Goal: Task Accomplishment & Management: Complete application form

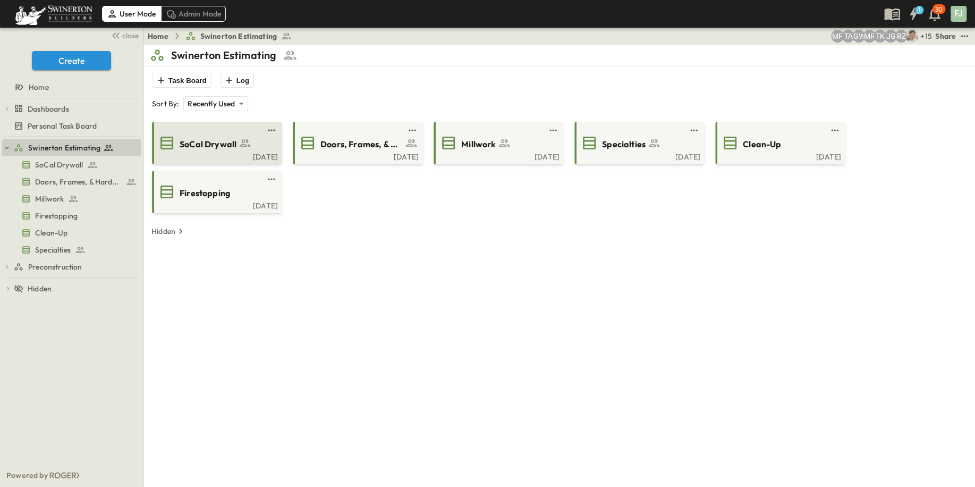
click at [214, 138] on span "SoCal Drywall" at bounding box center [208, 144] width 57 height 12
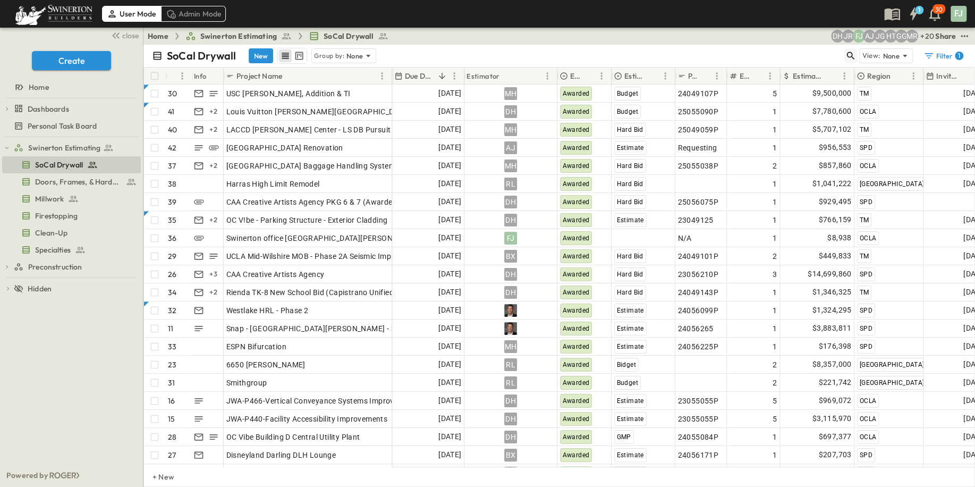
click at [856, 50] on icon "button" at bounding box center [850, 55] width 11 height 11
click at [818, 48] on input "text" at bounding box center [795, 55] width 74 height 15
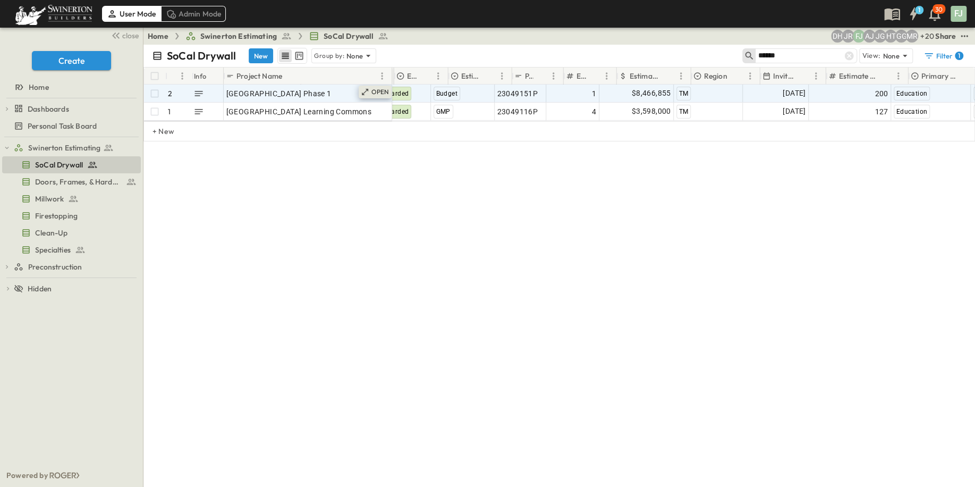
scroll to position [0, 185]
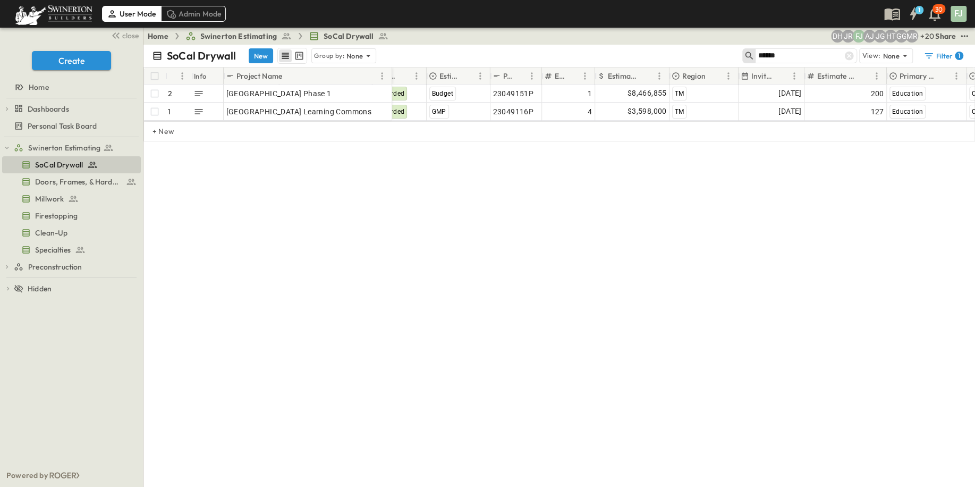
type input "******"
click at [551, 293] on div "SoCal Drywall New Group by: None ****** View: None Filter 1 # Info Project Name…" at bounding box center [558, 266] width 831 height 442
click at [128, 33] on span "close" at bounding box center [130, 35] width 16 height 11
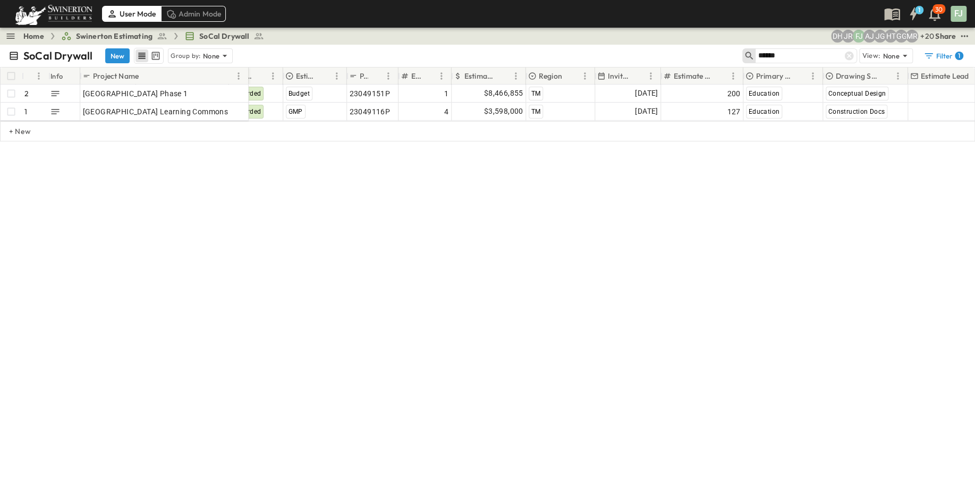
drag, startPoint x: 553, startPoint y: 349, endPoint x: 715, endPoint y: 239, distance: 195.8
click at [554, 349] on div "SoCal Drywall New Group by: None ****** View: None Filter 1 # Info Project Name…" at bounding box center [487, 266] width 975 height 442
click at [854, 52] on icon at bounding box center [849, 56] width 9 height 9
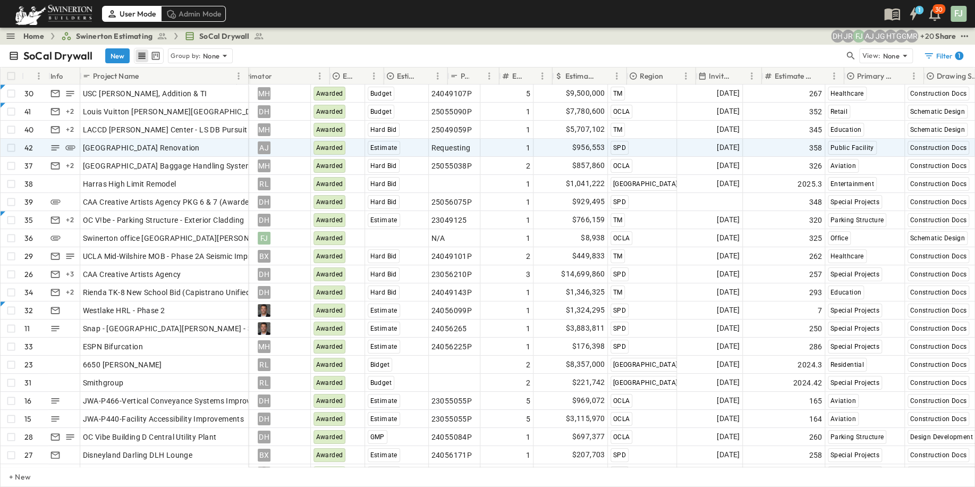
scroll to position [0, 82]
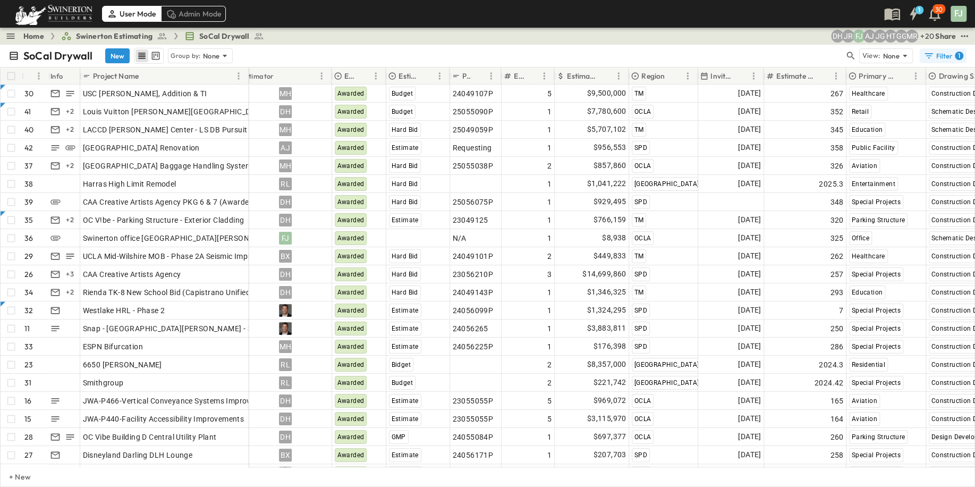
click at [966, 48] on button "Filter 1" at bounding box center [942, 55] width 47 height 15
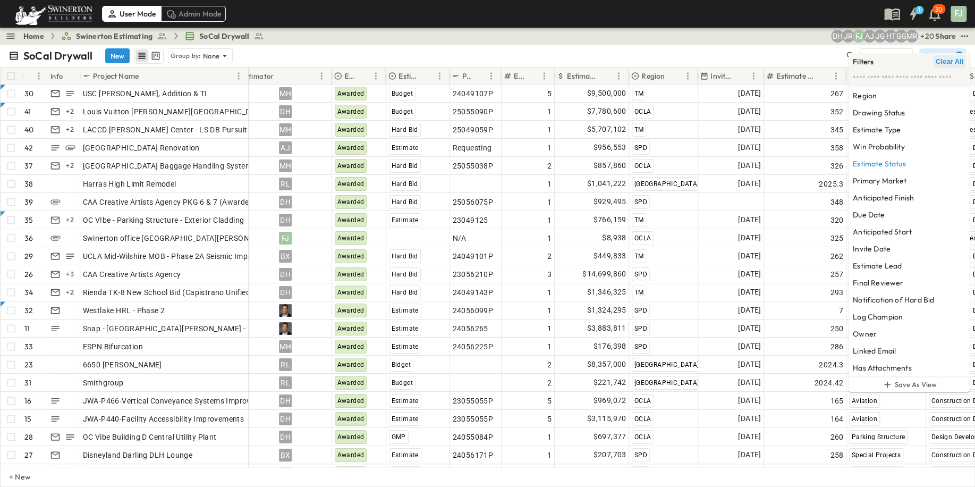
click at [952, 61] on span "Clear All" at bounding box center [950, 61] width 28 height 9
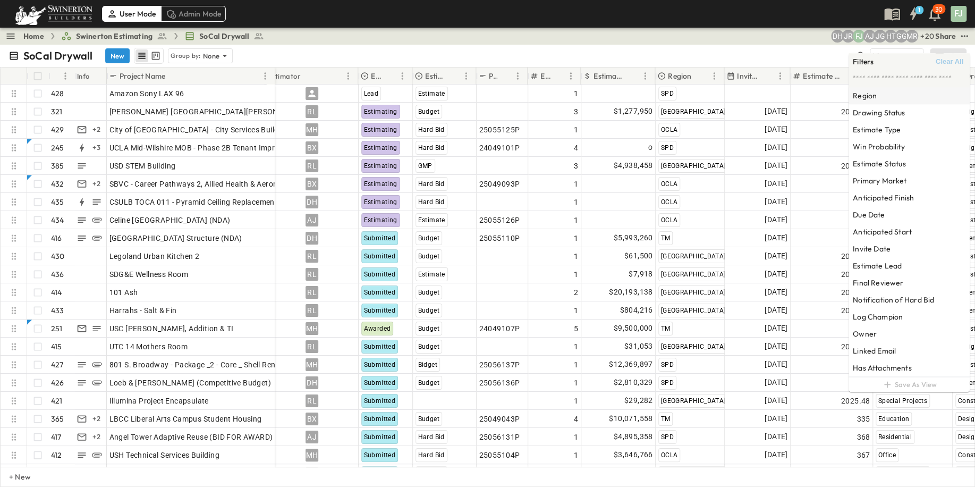
click at [870, 97] on h6 "Region" at bounding box center [865, 95] width 24 height 11
click at [787, 87] on div "SPD" at bounding box center [812, 92] width 68 height 13
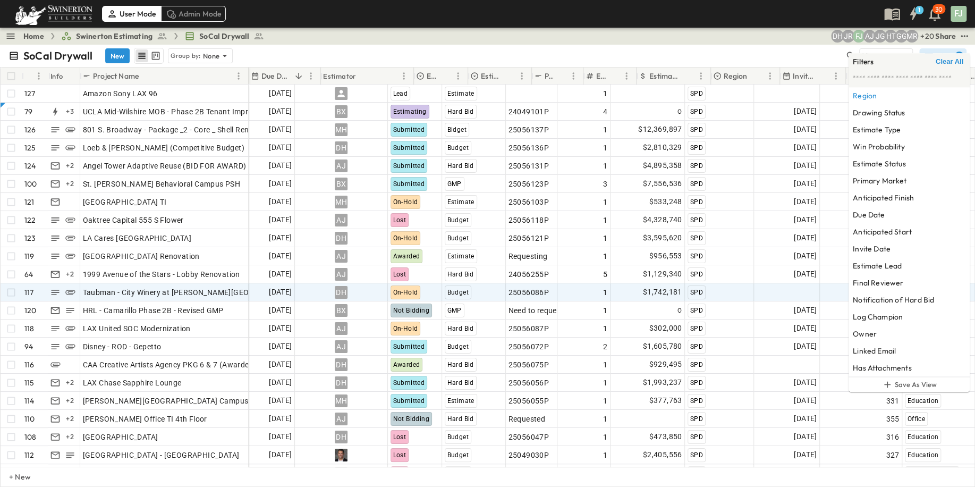
scroll to position [0, 0]
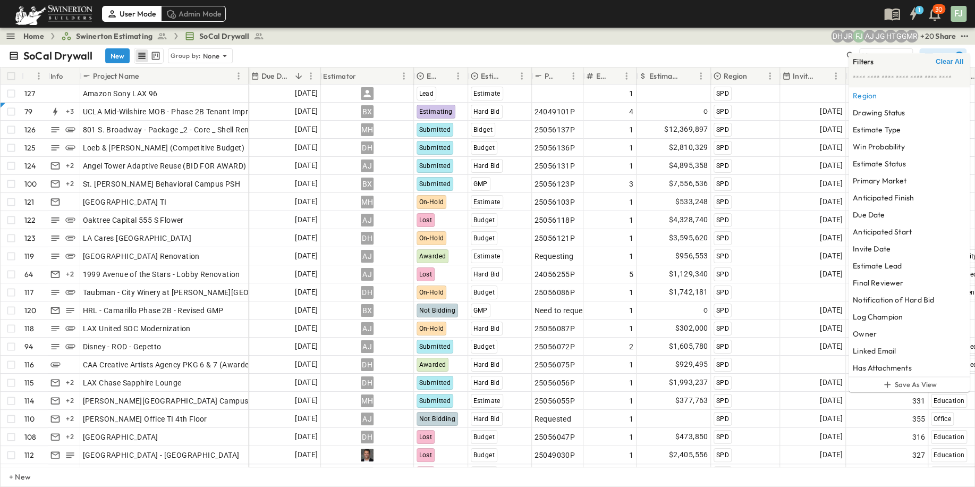
click at [725, 48] on div "SoCal Drywall New Group by: None" at bounding box center [427, 56] width 836 height 16
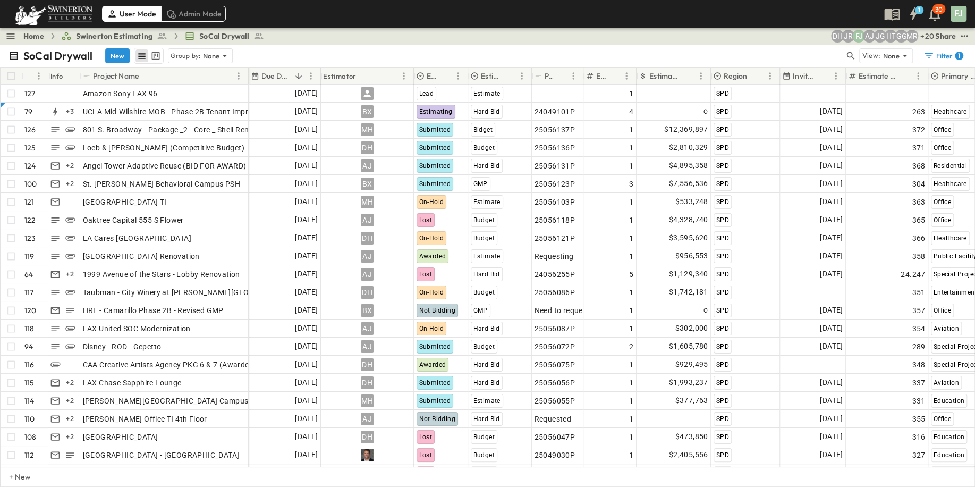
click at [291, 45] on div "SoCal Drywall New Group by: None View: None Filter 1" at bounding box center [487, 56] width 975 height 22
click at [105, 48] on button "New" at bounding box center [117, 55] width 24 height 15
click at [105, 49] on button "New" at bounding box center [117, 55] width 24 height 15
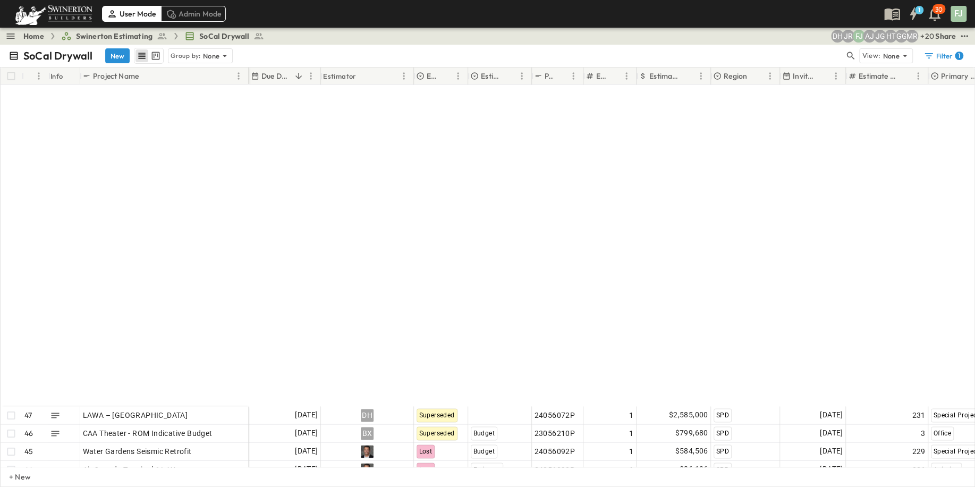
scroll to position [1583, 0]
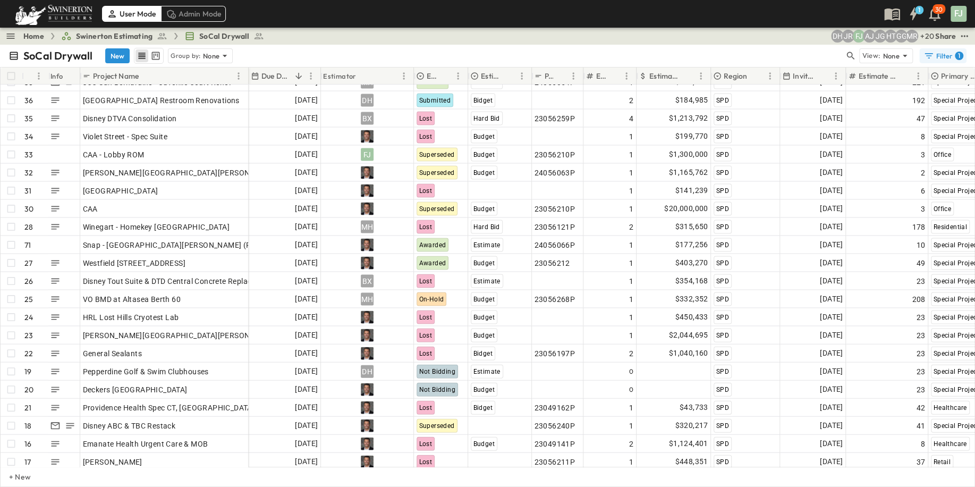
click at [957, 50] on div "Filter 1" at bounding box center [943, 55] width 40 height 11
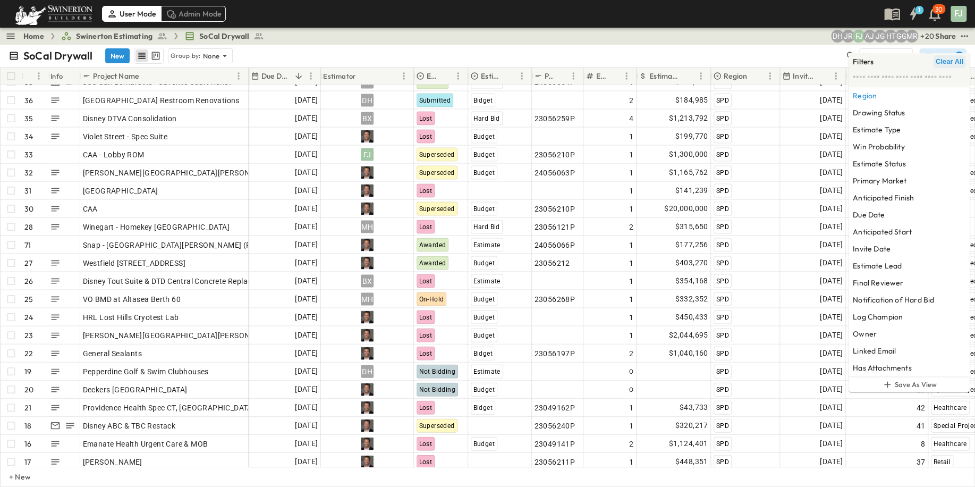
click at [949, 60] on span "Clear All" at bounding box center [950, 61] width 28 height 9
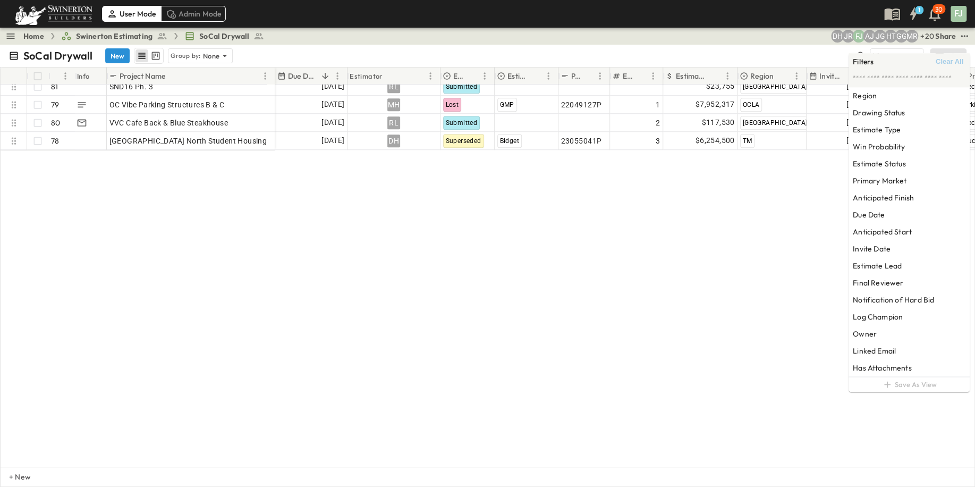
scroll to position [5945, 0]
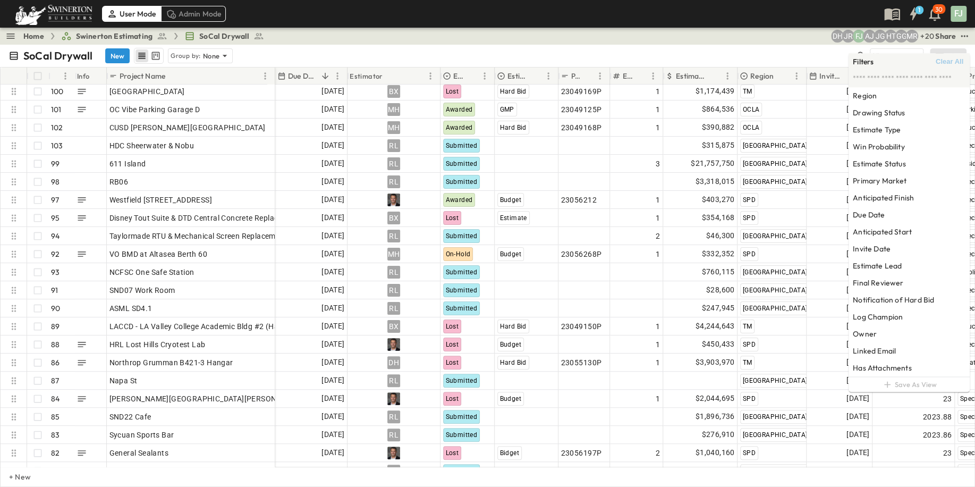
click at [732, 48] on div "SoCal Drywall New Group by: None" at bounding box center [432, 56] width 846 height 16
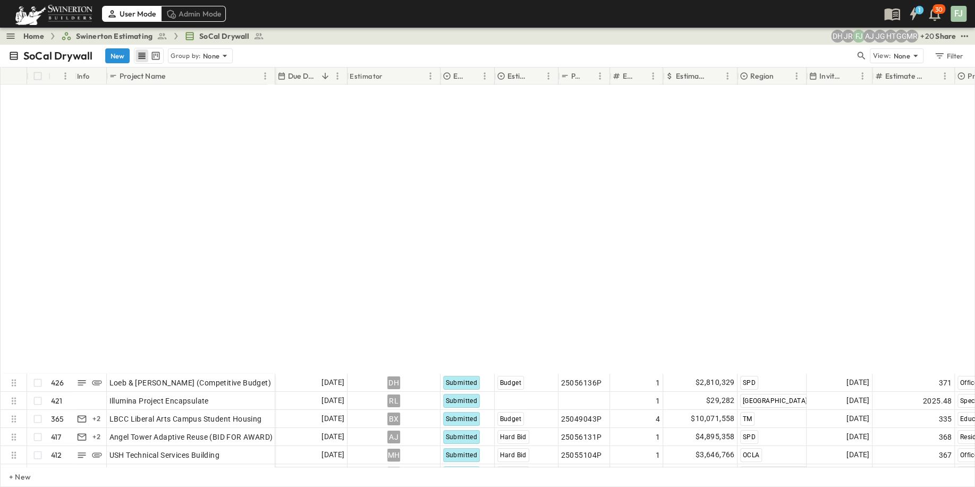
scroll to position [336, 0]
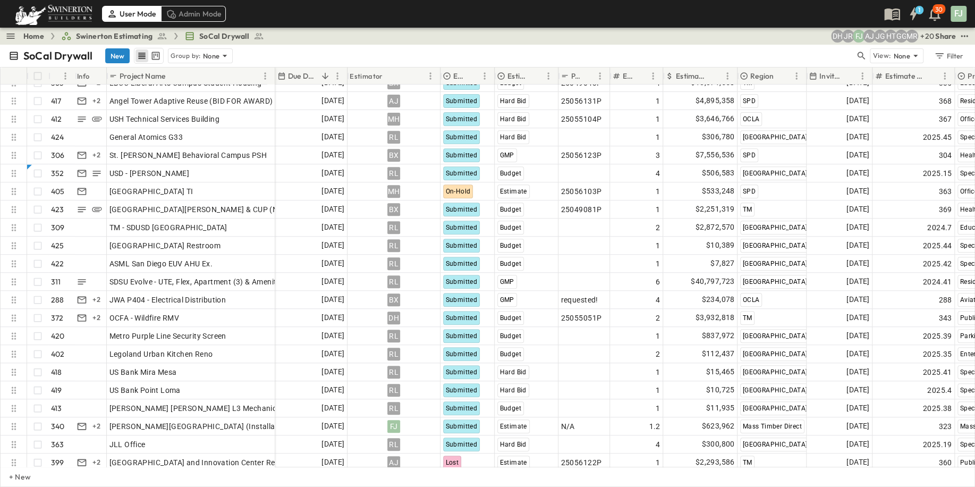
click at [105, 48] on button "New" at bounding box center [117, 55] width 24 height 15
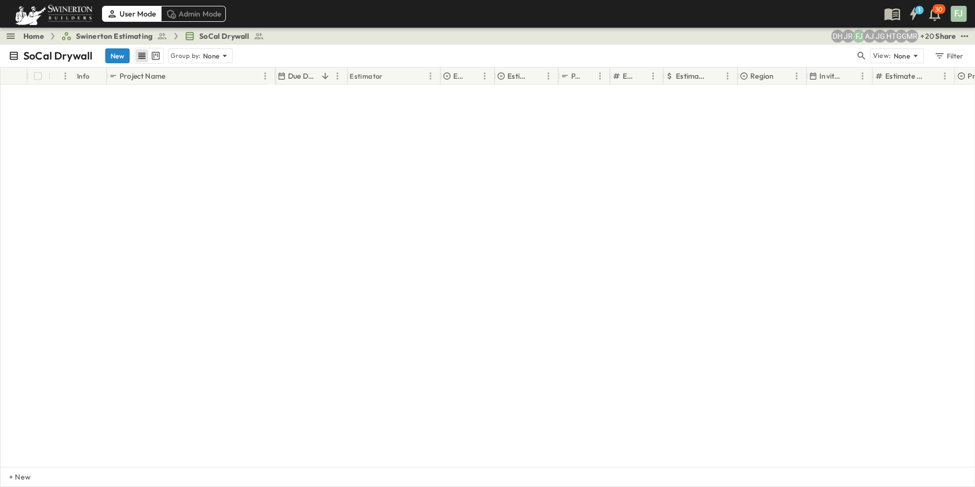
scroll to position [7547, 0]
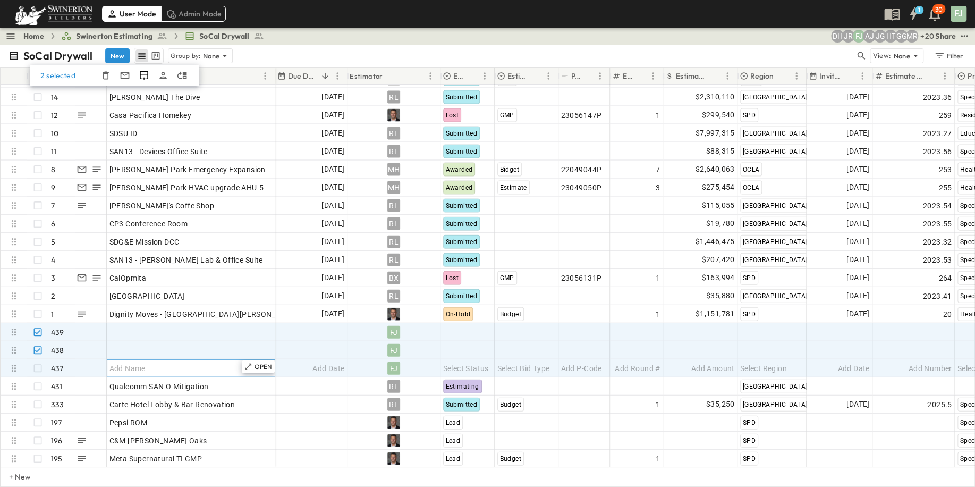
click at [180, 361] on div "Add Name" at bounding box center [190, 368] width 163 height 15
click at [179, 361] on input "text" at bounding box center [190, 367] width 167 height 13
paste input "**********"
type input "**********"
click at [320, 361] on div "Add Date" at bounding box center [311, 368] width 71 height 17
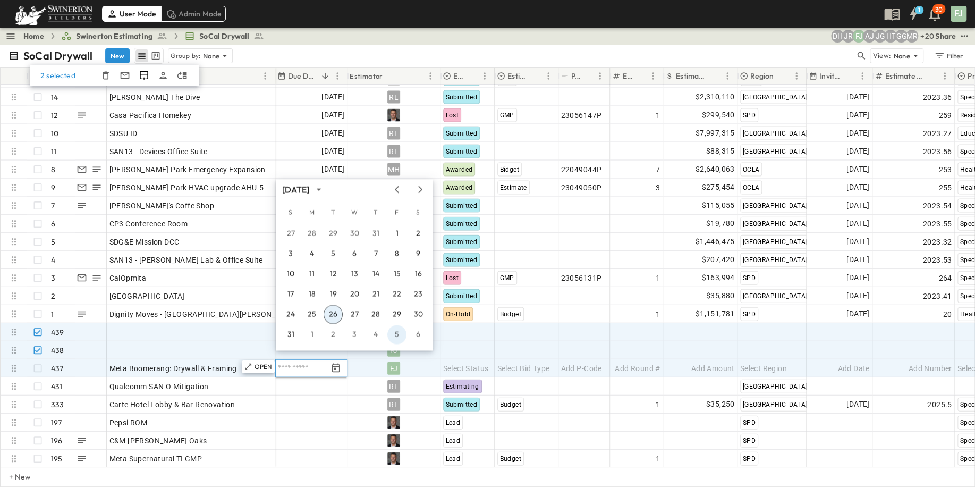
click at [395, 334] on button "5" at bounding box center [396, 334] width 19 height 19
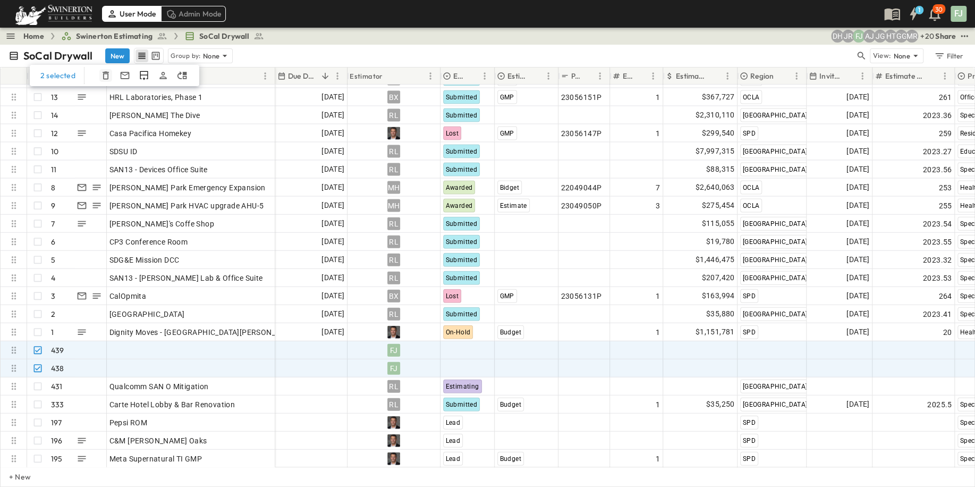
click at [103, 72] on icon "button" at bounding box center [106, 76] width 6 height 8
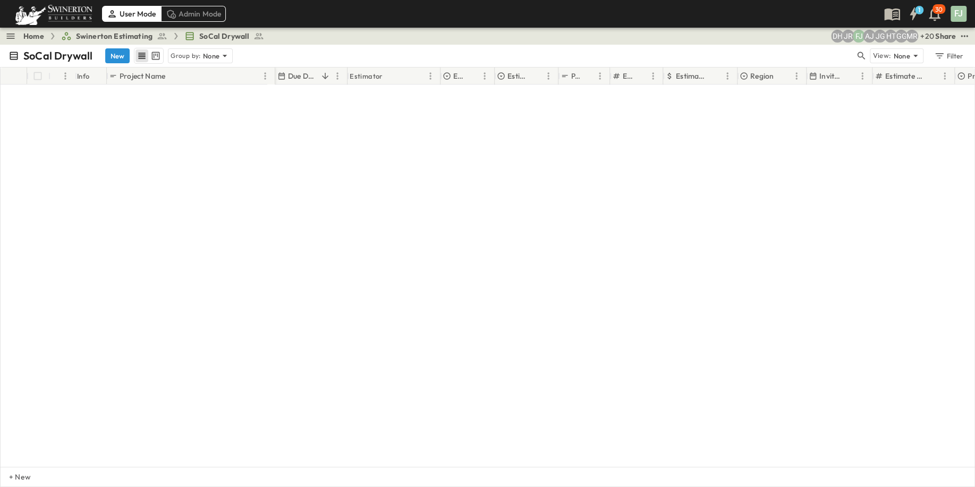
scroll to position [0, 0]
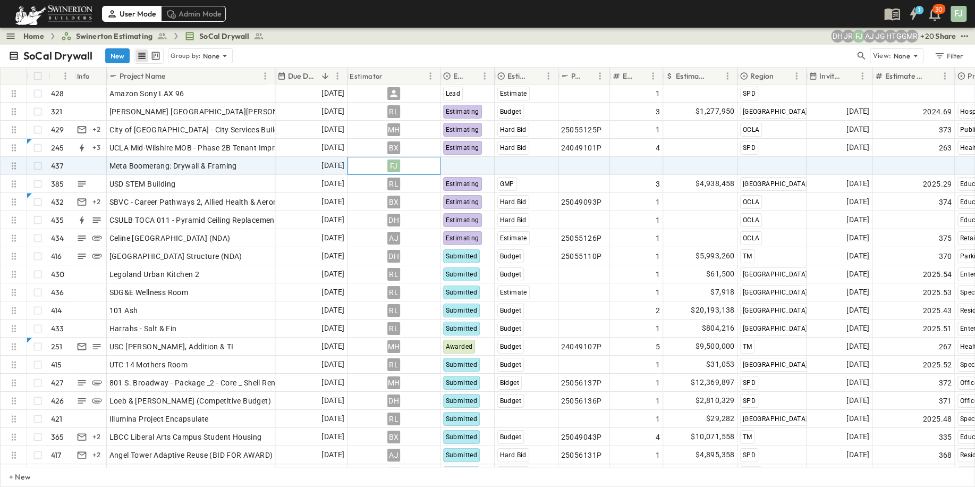
click at [419, 157] on div "FJ" at bounding box center [394, 165] width 92 height 17
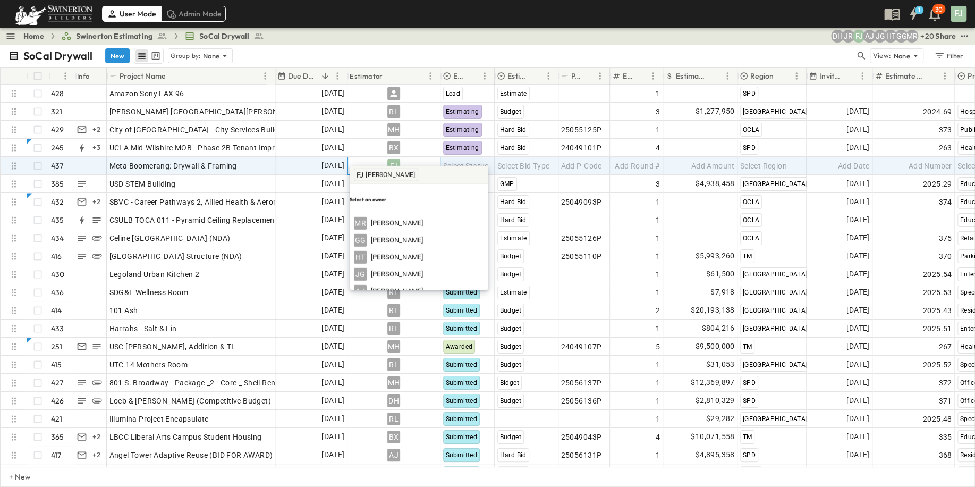
click at [419, 157] on div "FJ" at bounding box center [394, 165] width 92 height 17
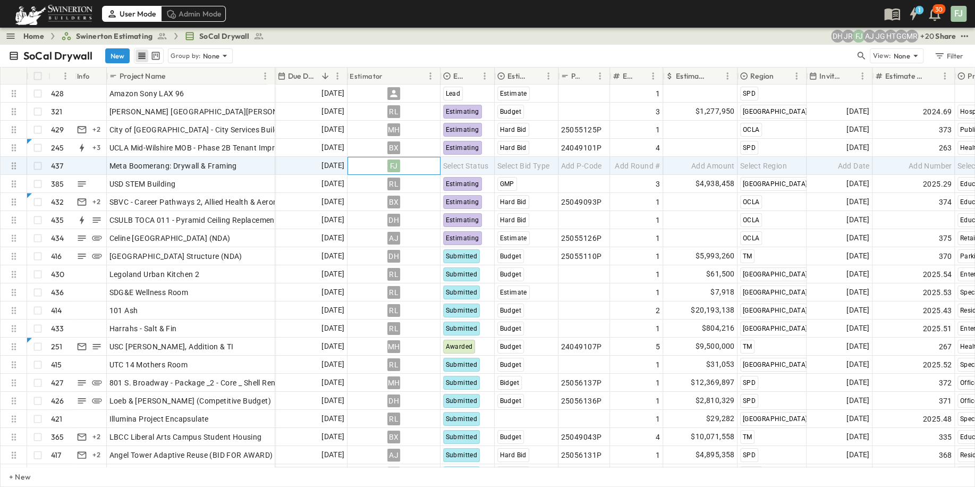
click at [419, 157] on div "FJ" at bounding box center [394, 165] width 92 height 17
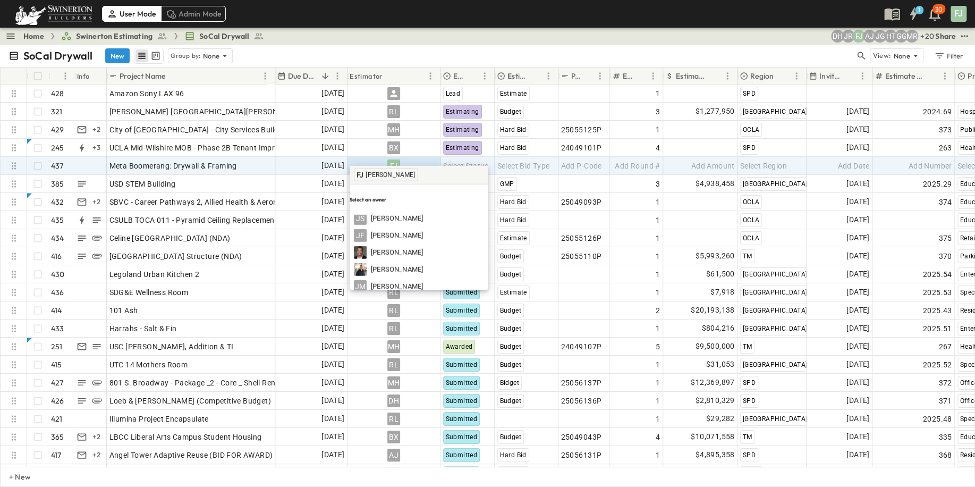
scroll to position [371, 0]
click at [404, 321] on div "TBD" at bounding box center [419, 327] width 130 height 13
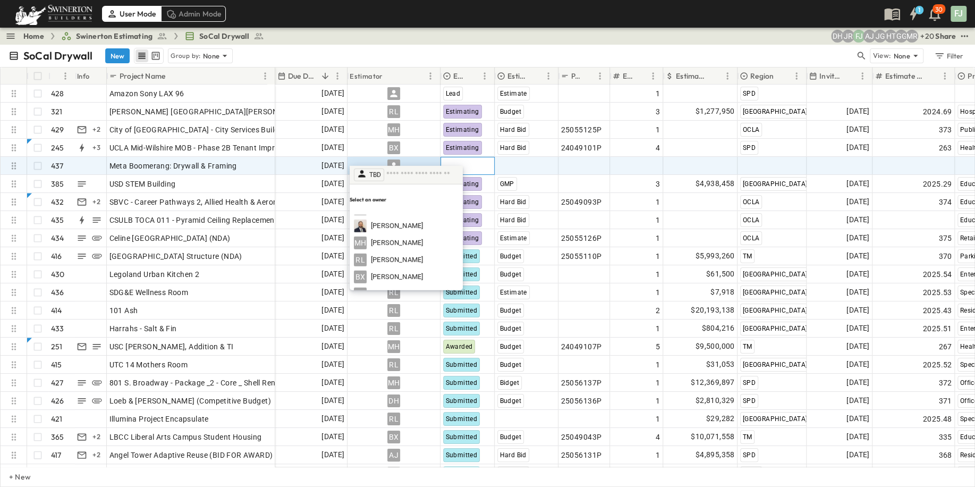
click at [469, 160] on span "Select Status" at bounding box center [466, 165] width 46 height 11
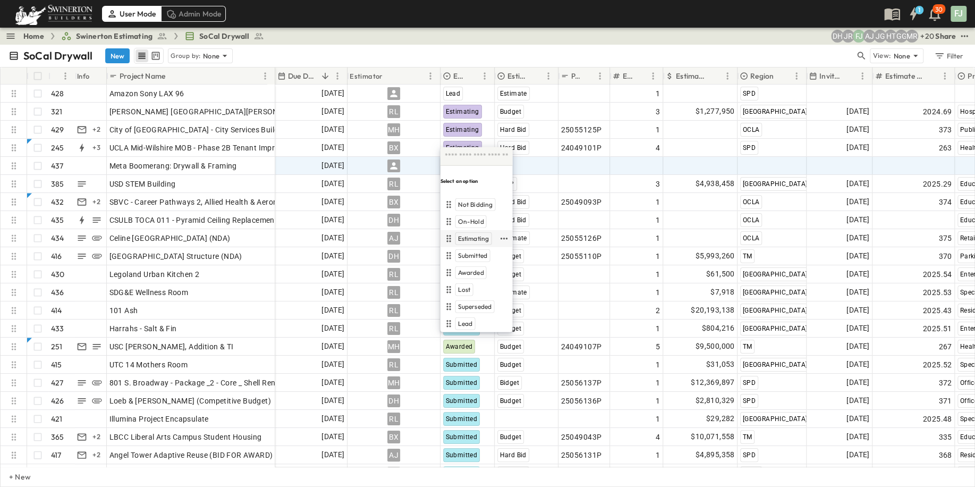
click at [485, 232] on div "Estimating" at bounding box center [469, 238] width 55 height 13
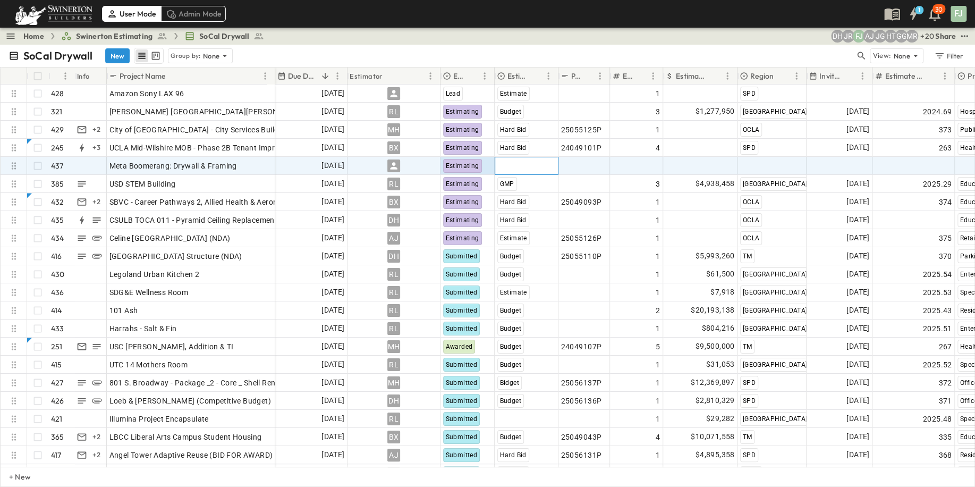
click at [533, 157] on div "Select Bid Type" at bounding box center [526, 165] width 63 height 17
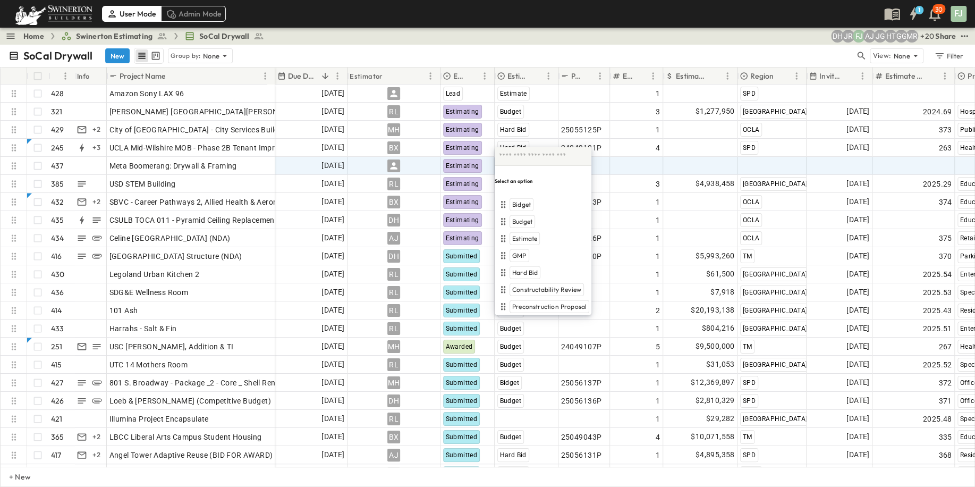
click at [533, 155] on input "text" at bounding box center [543, 156] width 88 height 14
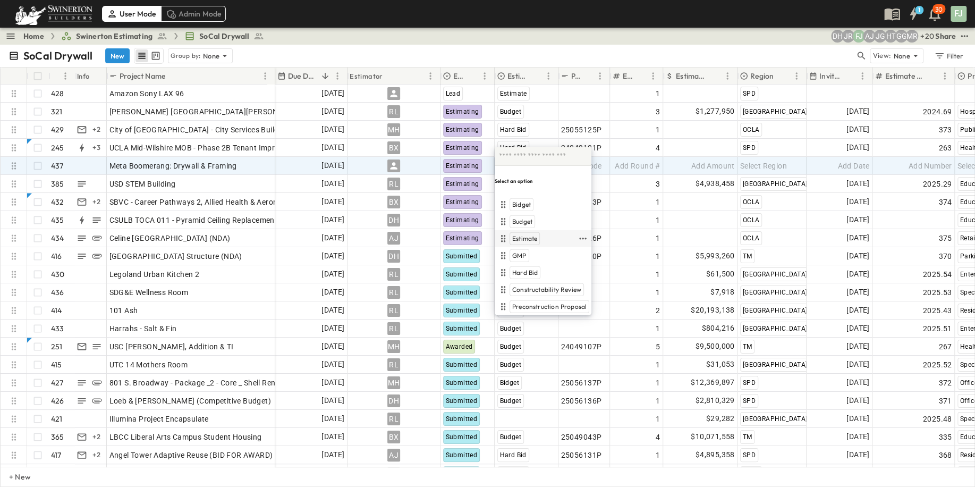
click at [528, 232] on div "Estimate" at bounding box center [537, 238] width 80 height 13
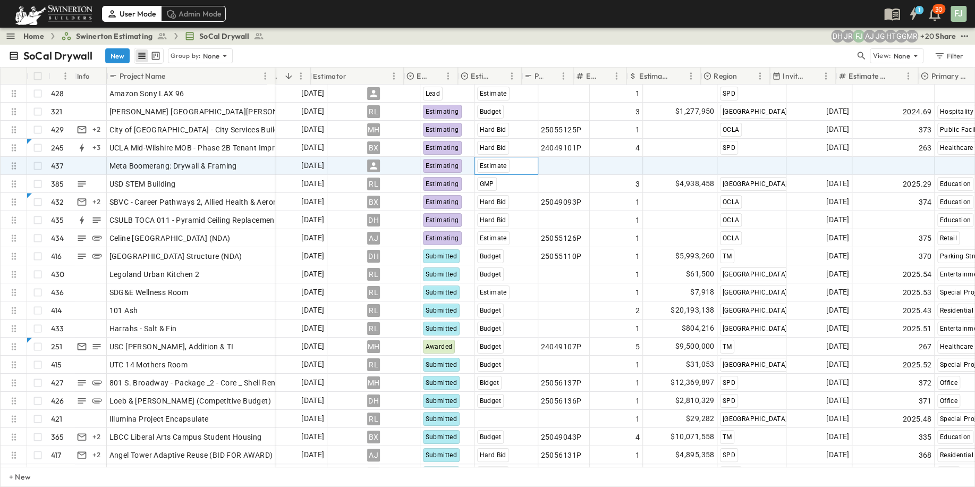
scroll to position [0, 41]
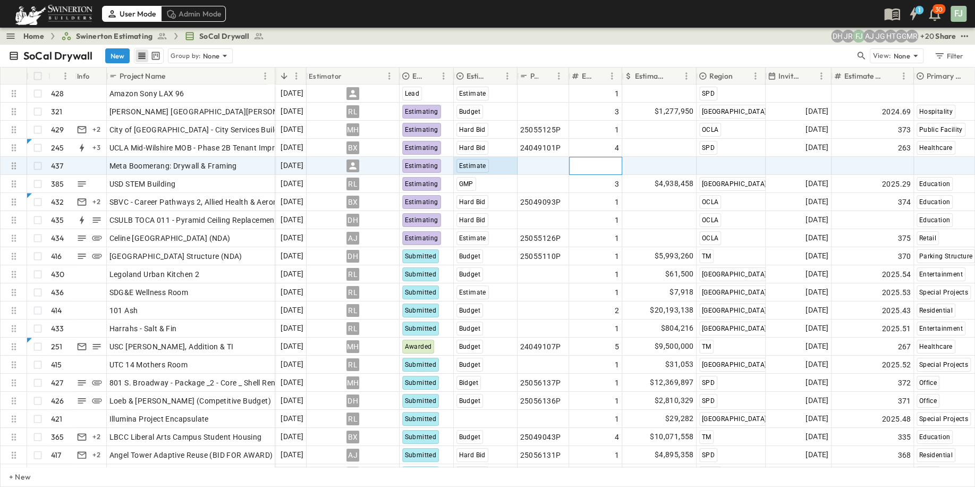
click at [590, 158] on div "Add Round #" at bounding box center [596, 165] width 48 height 15
type input "*"
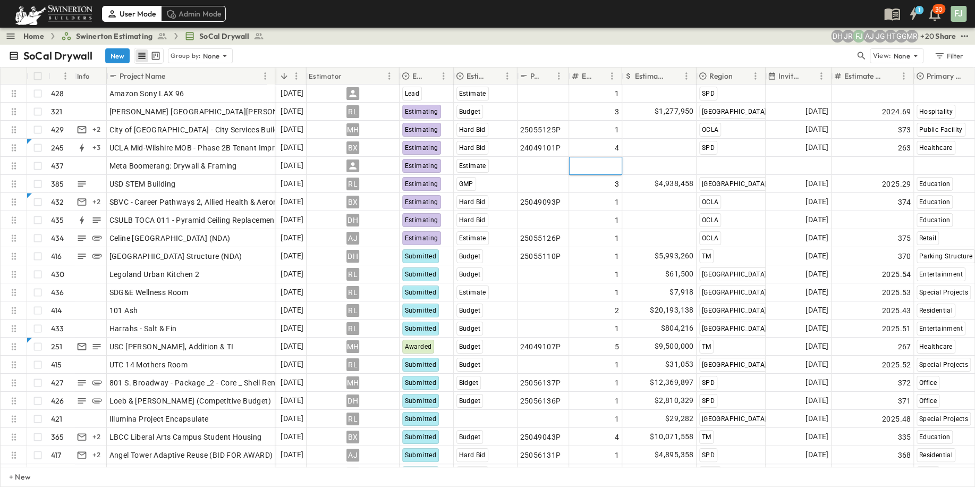
click at [634, 38] on div "Home Swinerton Estimating SoCal Drywall + 20 MR GG HT JG AJ [PERSON_NAME] DH Sh…" at bounding box center [487, 36] width 975 height 17
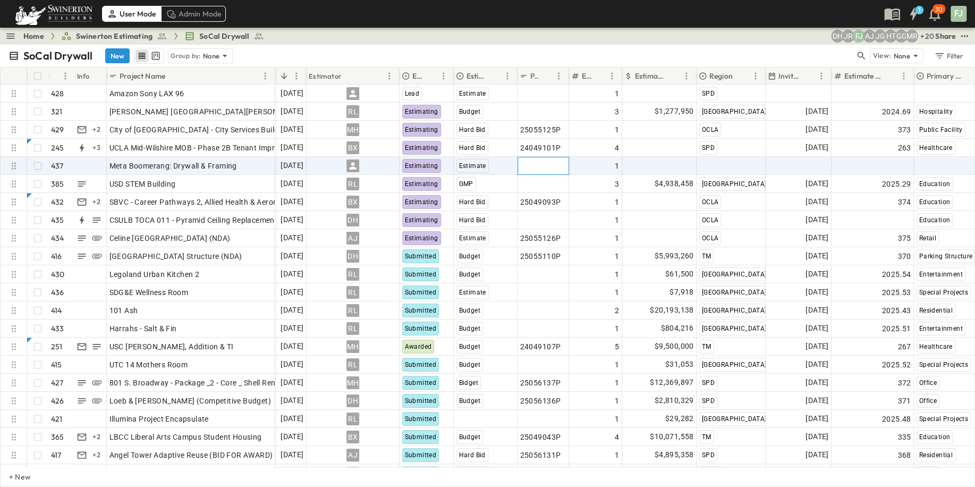
click at [558, 159] on div "Add P-Code" at bounding box center [543, 165] width 46 height 15
type input "**********"
click at [230, 158] on div "Meta Boomerang: Drywall & Framing" at bounding box center [190, 165] width 163 height 15
click at [267, 160] on p "OPEN" at bounding box center [263, 164] width 18 height 9
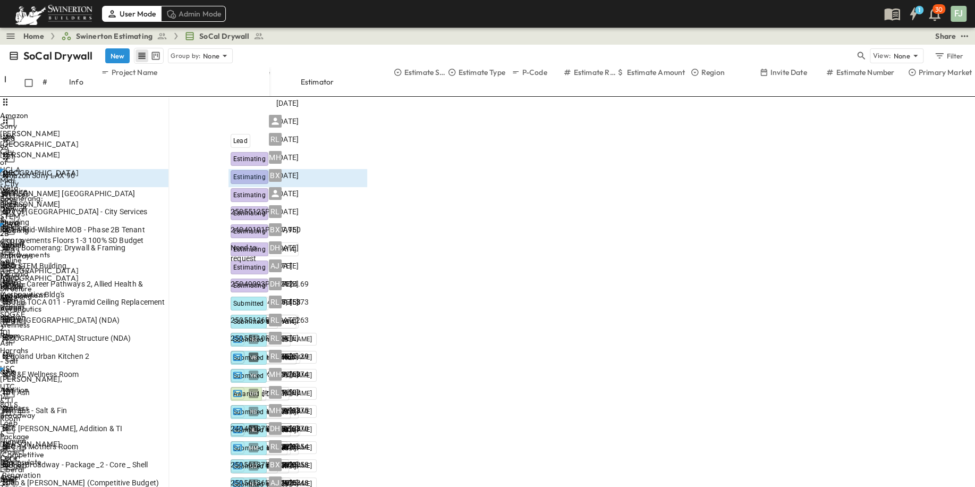
click at [878, 134] on p "Link Existing Email" at bounding box center [905, 136] width 91 height 11
type input "**********"
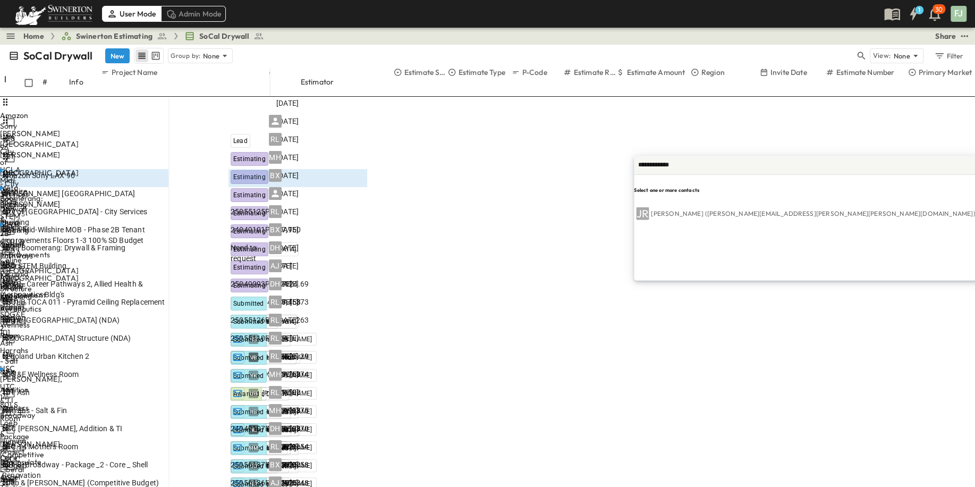
type input "**********"
click at [716, 211] on p "[PERSON_NAME] ([PERSON_NAME][EMAIL_ADDRESS][PERSON_NAME][PERSON_NAME][DOMAIN_NA…" at bounding box center [813, 213] width 324 height 9
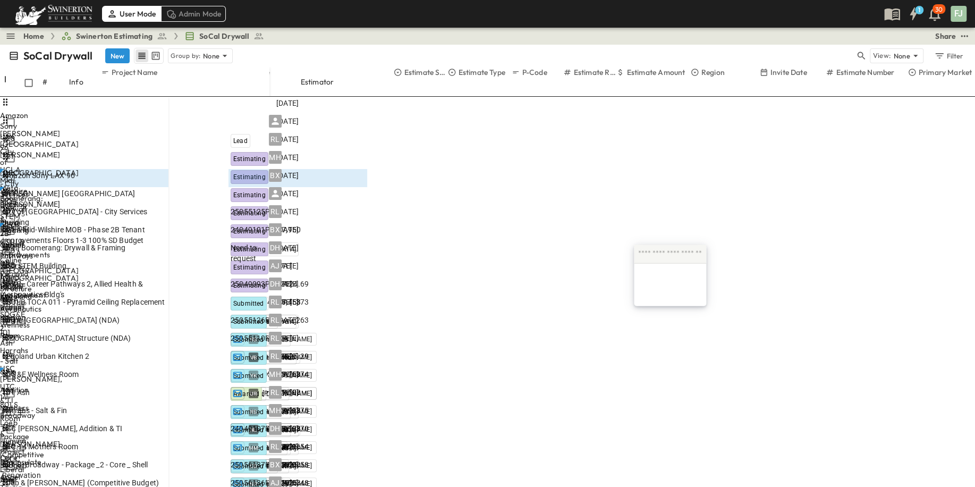
click at [679, 256] on input "text" at bounding box center [670, 254] width 64 height 14
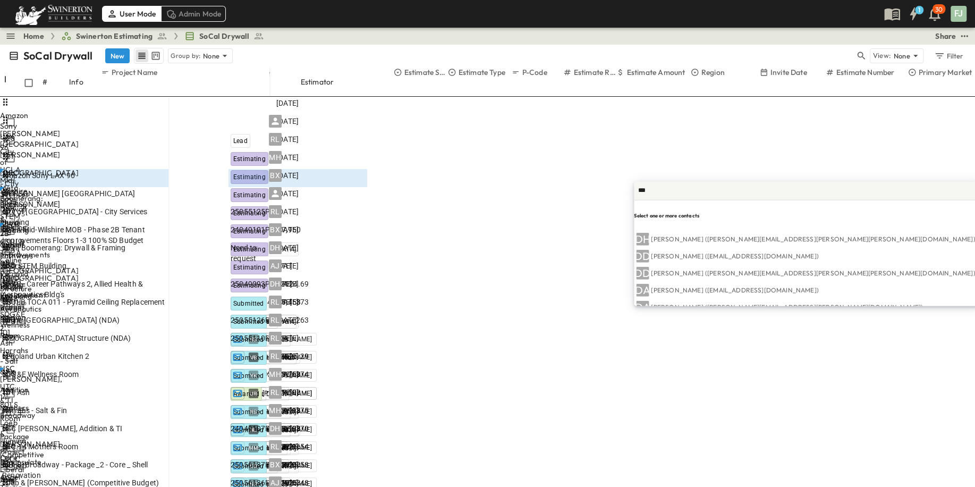
type input "***"
click at [681, 242] on p "[PERSON_NAME] ([PERSON_NAME][EMAIL_ADDRESS][PERSON_NAME][PERSON_NAME][DOMAIN_NA…" at bounding box center [813, 239] width 324 height 9
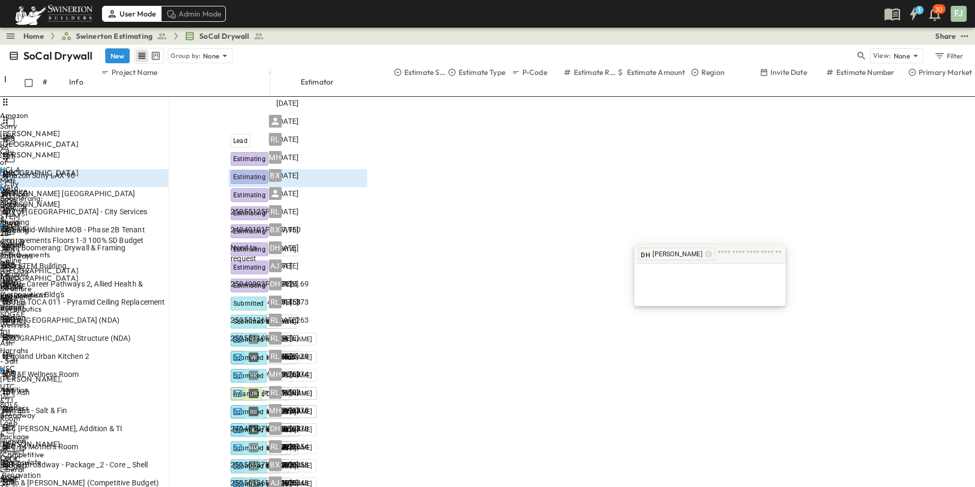
drag, startPoint x: 881, startPoint y: 175, endPoint x: 803, endPoint y: 181, distance: 78.3
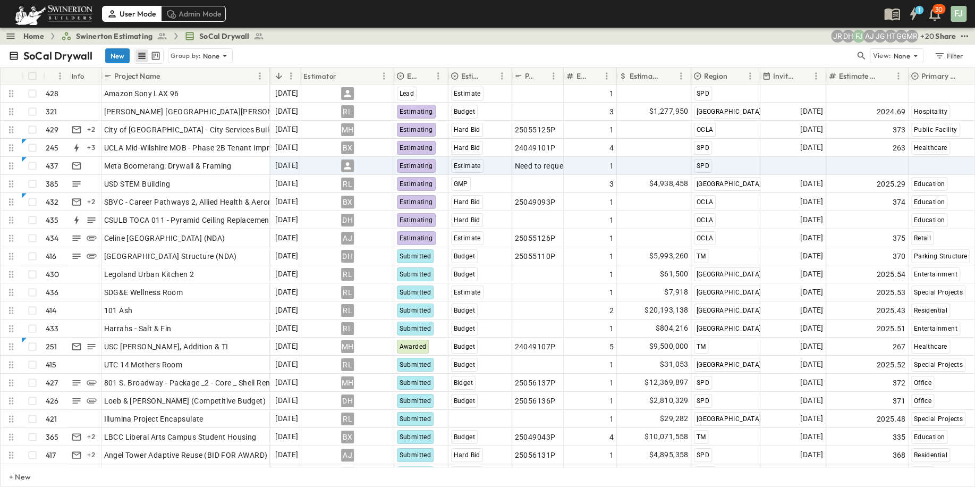
click at [105, 48] on button "New" at bounding box center [117, 55] width 24 height 15
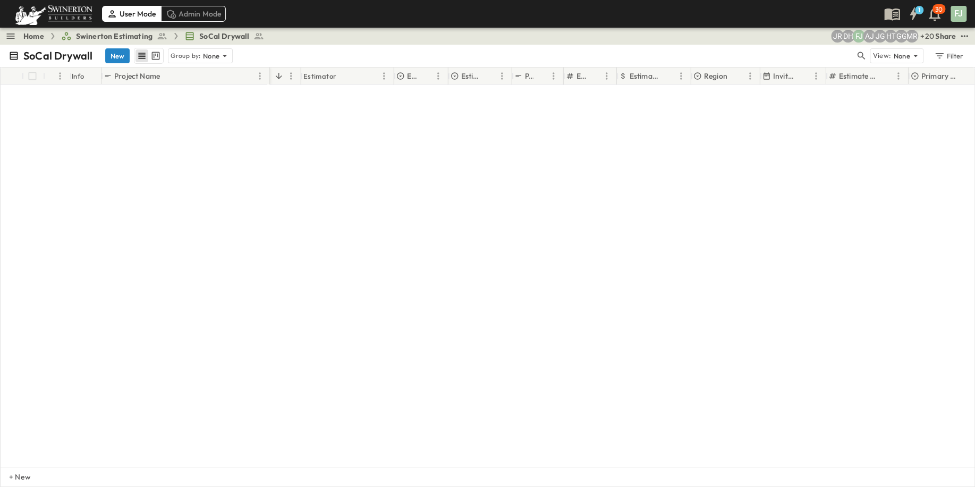
scroll to position [7528, 41]
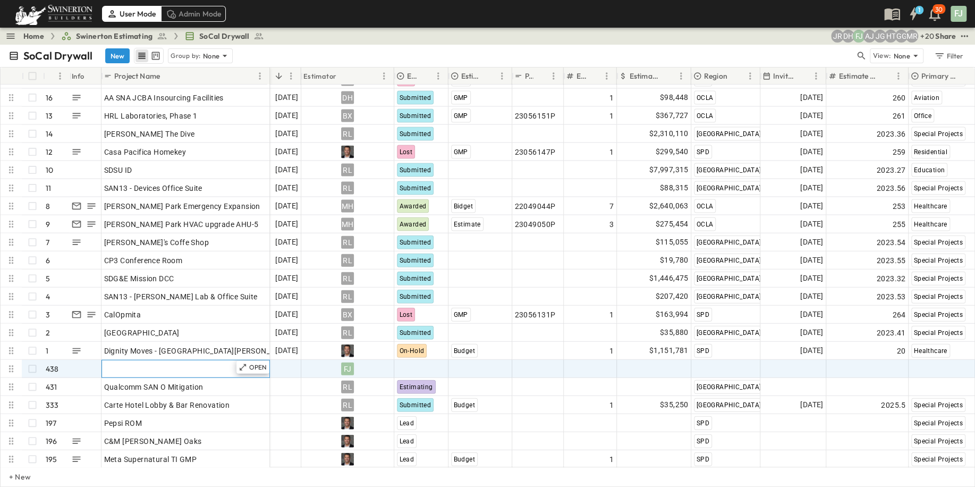
click at [163, 361] on div "Add Name" at bounding box center [185, 368] width 163 height 15
type input "**********"
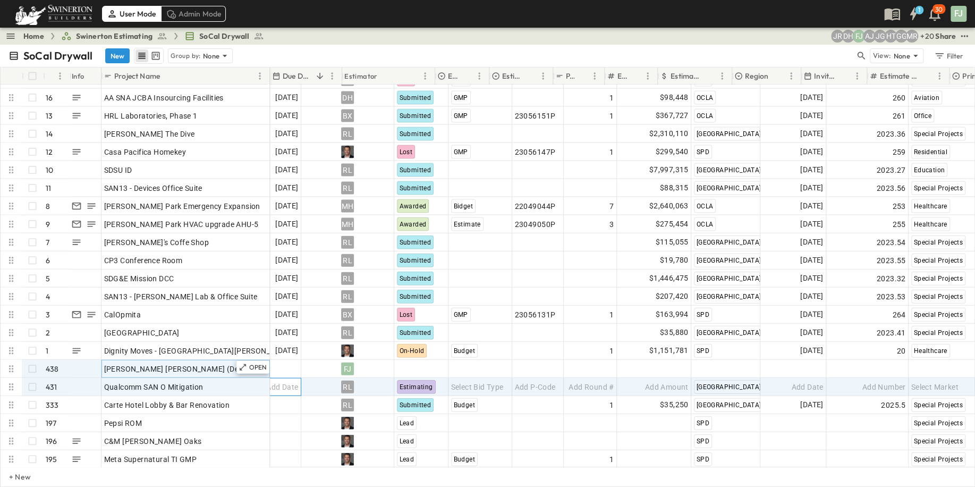
scroll to position [7528, 0]
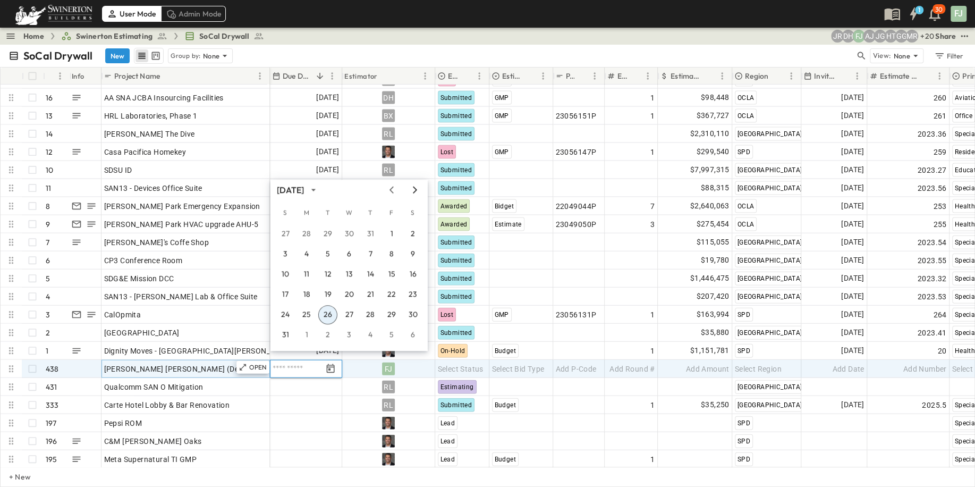
click at [418, 191] on icon "Next month" at bounding box center [415, 189] width 13 height 9
click at [330, 254] on button "9" at bounding box center [327, 253] width 19 height 19
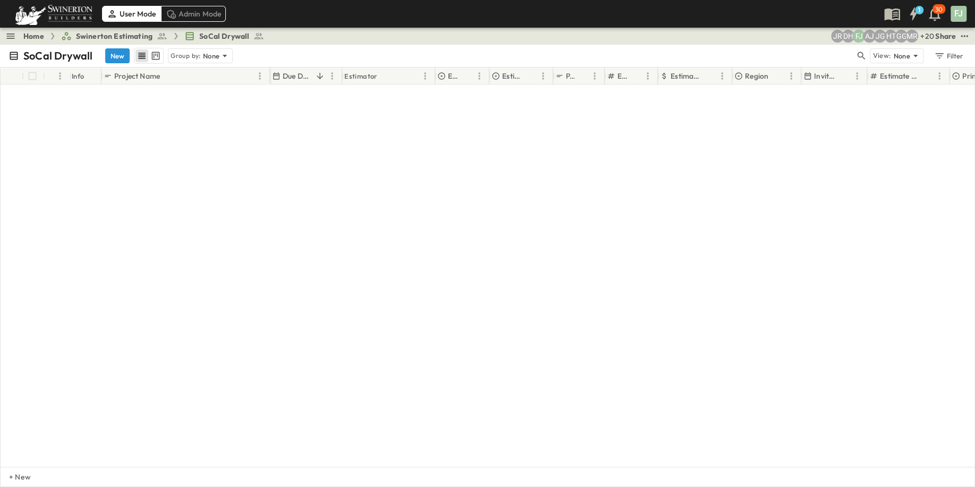
scroll to position [0, 0]
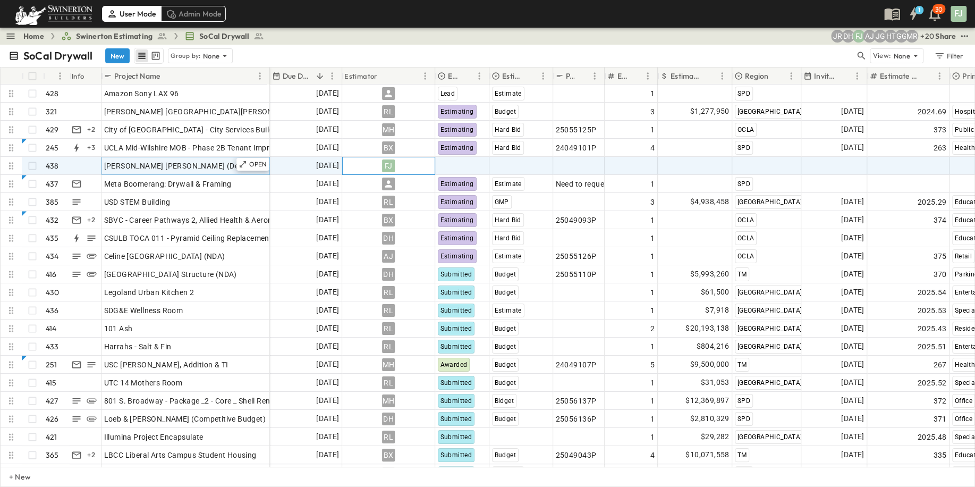
click at [405, 157] on div "FJ" at bounding box center [389, 165] width 92 height 17
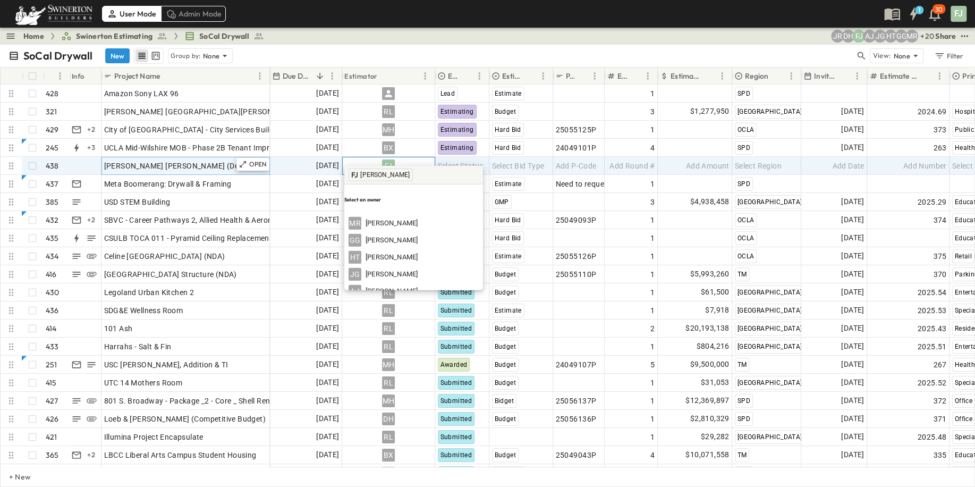
click at [405, 157] on div "FJ" at bounding box center [389, 165] width 92 height 17
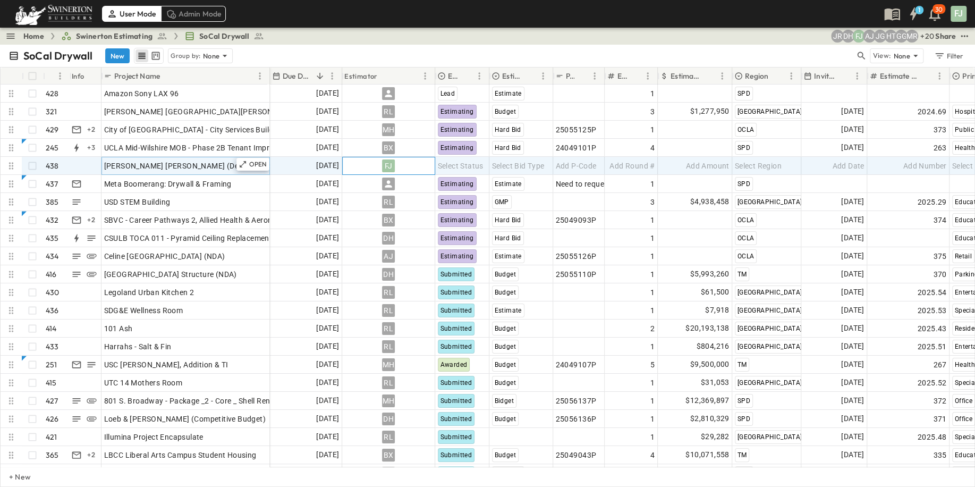
click at [405, 157] on div "FJ" at bounding box center [389, 165] width 92 height 17
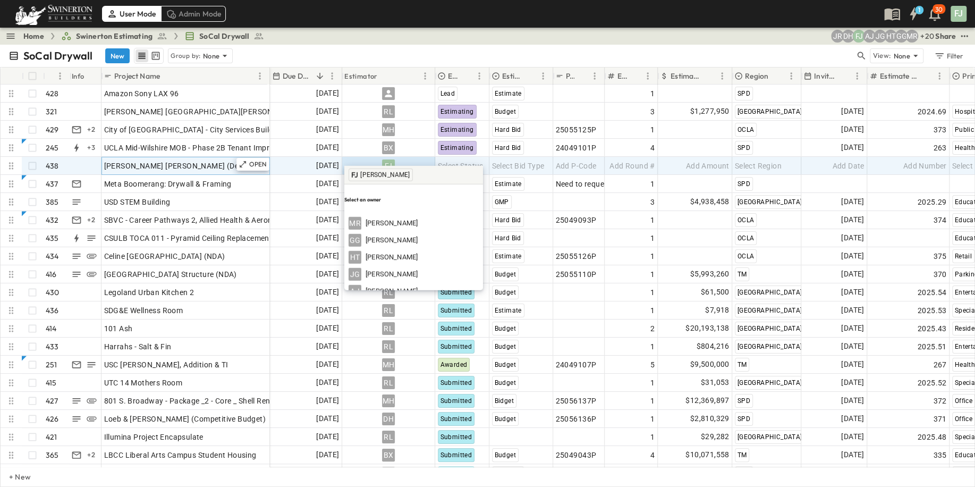
click at [414, 176] on input "text" at bounding box center [440, 175] width 52 height 14
type input "**"
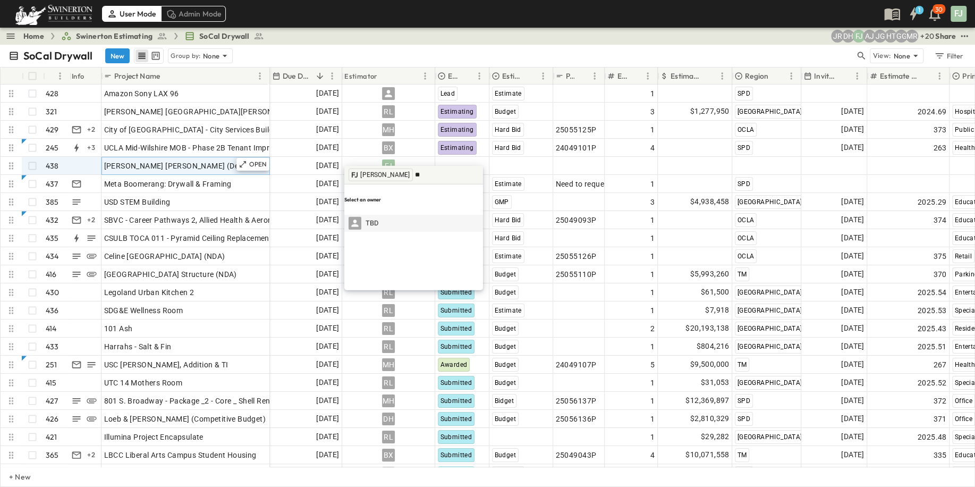
click at [414, 217] on div "TBD" at bounding box center [414, 223] width 130 height 13
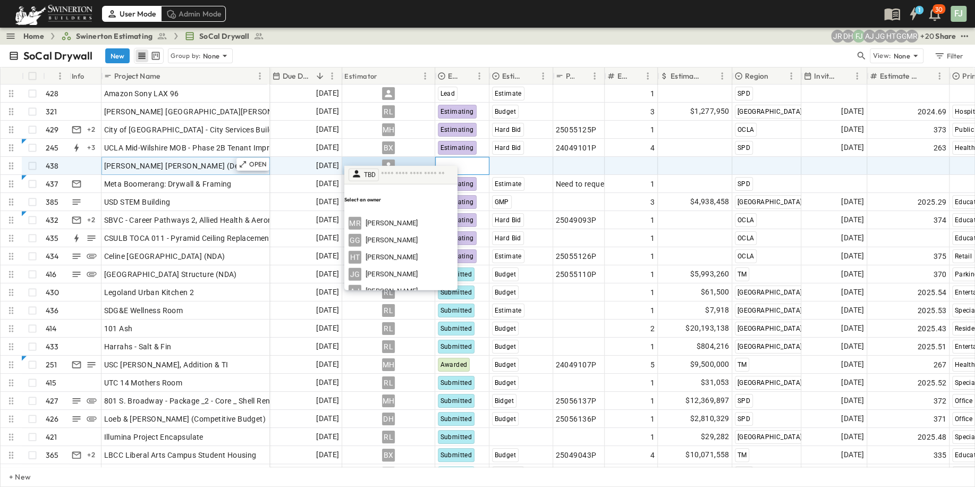
click at [472, 157] on div "Select Status" at bounding box center [462, 165] width 53 height 17
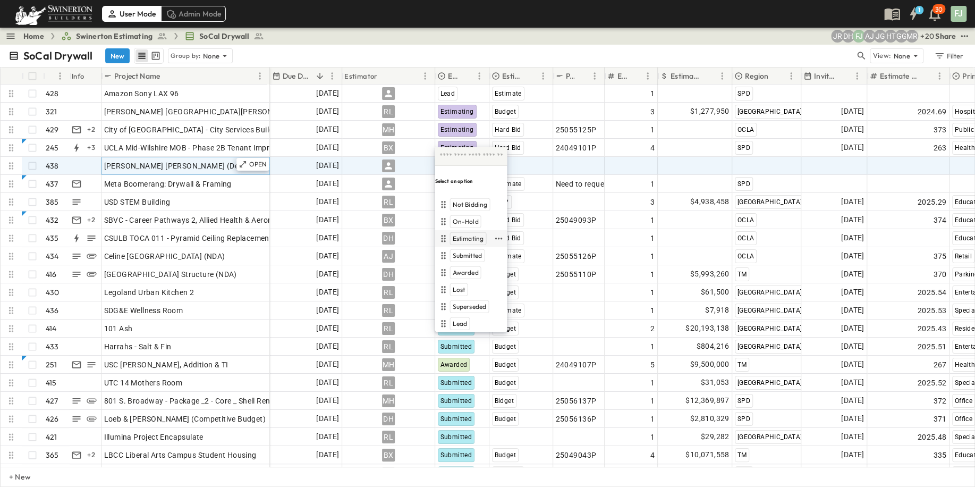
click at [475, 232] on div "Estimating" at bounding box center [464, 238] width 55 height 13
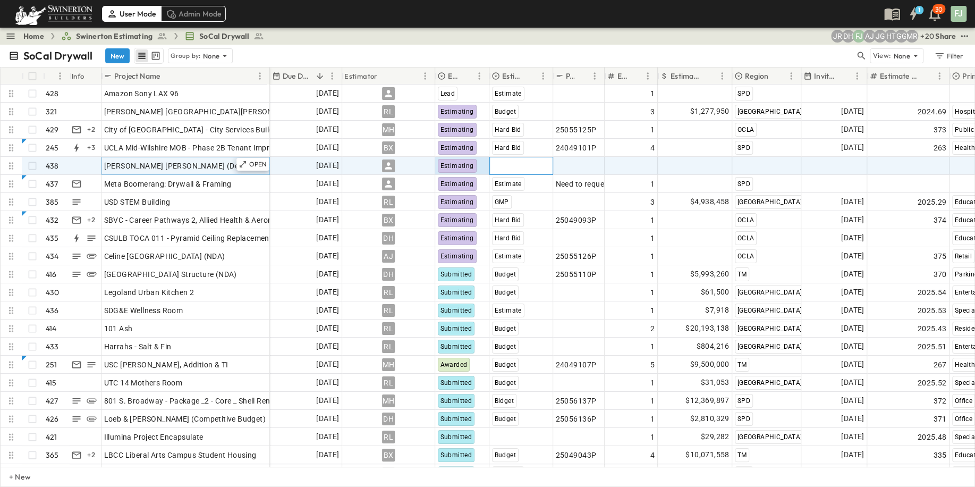
click at [518, 160] on span "Select Bid Type" at bounding box center [518, 165] width 53 height 11
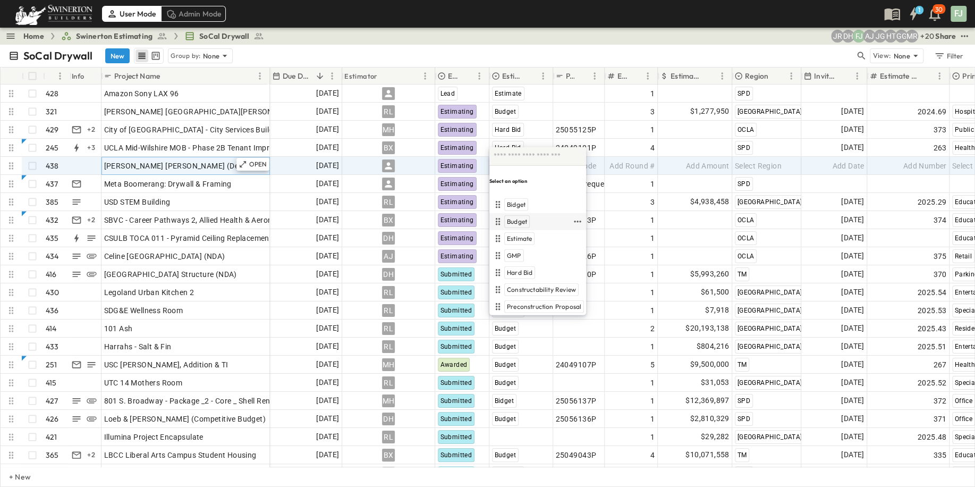
click at [522, 215] on div "Budget" at bounding box center [531, 221] width 80 height 13
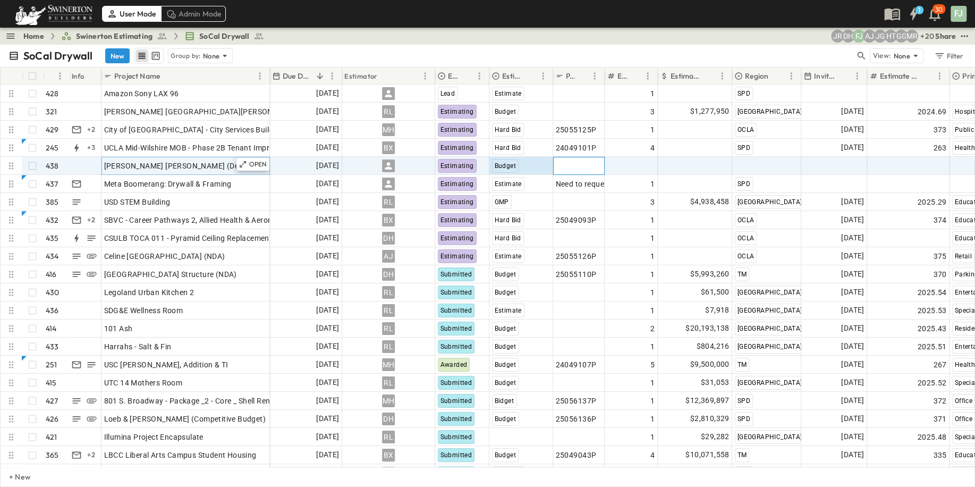
click at [576, 160] on span "Add P-Code" at bounding box center [576, 165] width 41 height 11
type input "**********"
click at [832, 157] on div "Add Date" at bounding box center [834, 165] width 65 height 17
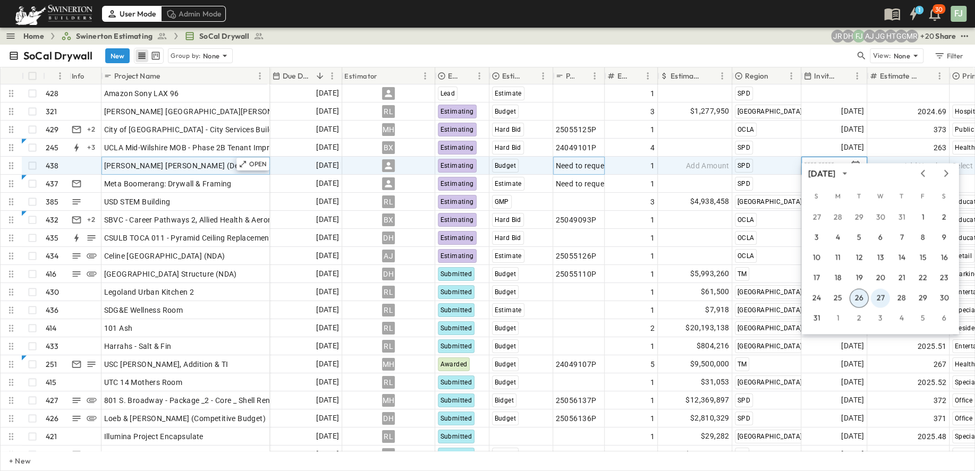
click at [883, 299] on button "27" at bounding box center [880, 297] width 19 height 19
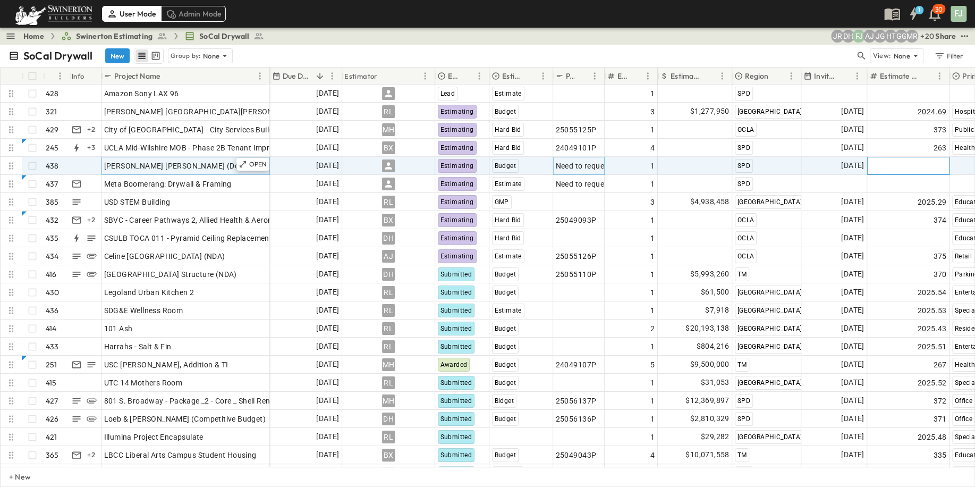
click at [904, 158] on div "Add Number" at bounding box center [908, 165] width 77 height 15
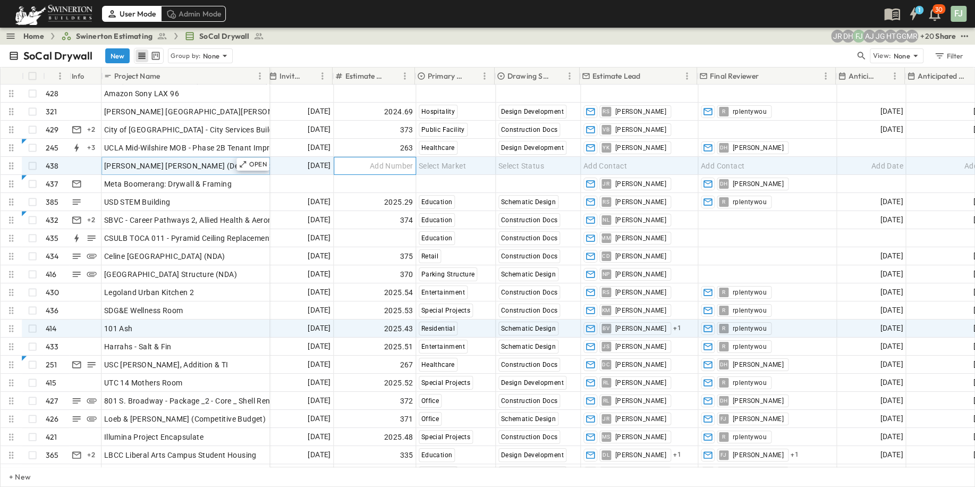
scroll to position [0, 534]
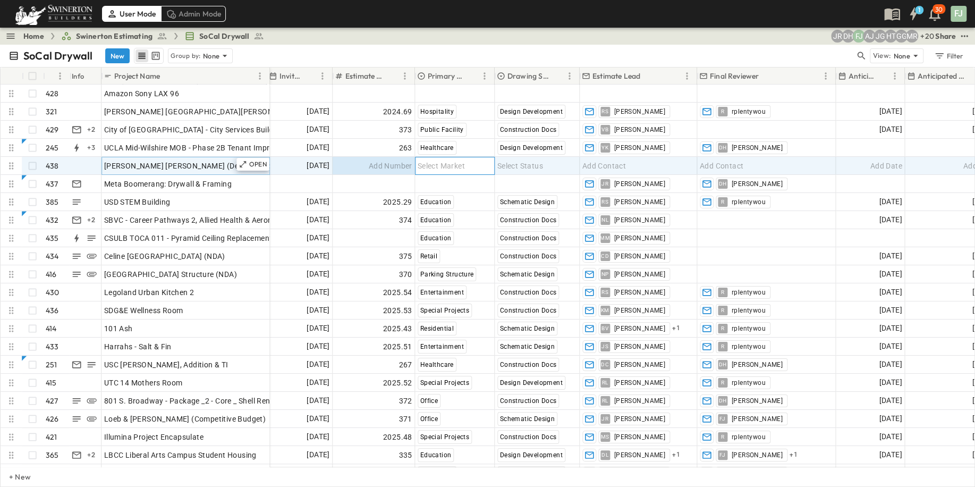
click at [456, 157] on div "Select Market" at bounding box center [454, 165] width 79 height 17
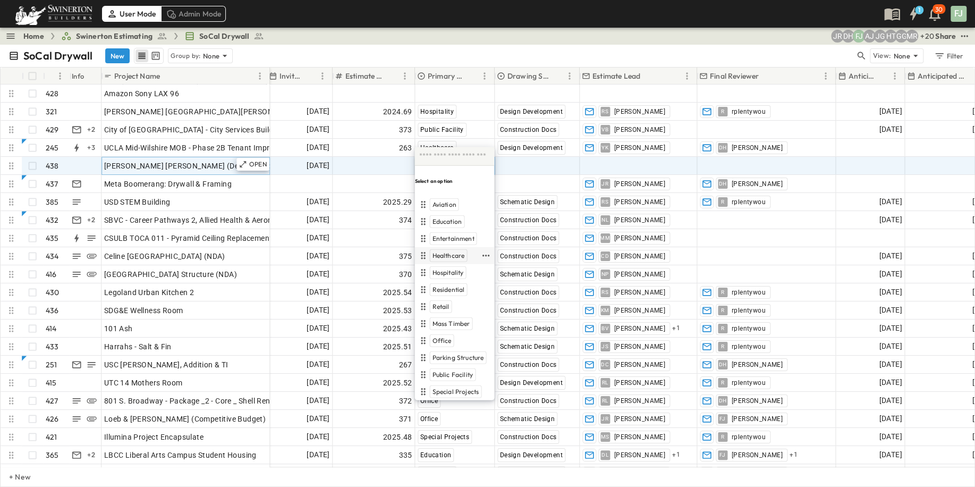
click at [454, 249] on div "Healthcare" at bounding box center [448, 255] width 63 height 13
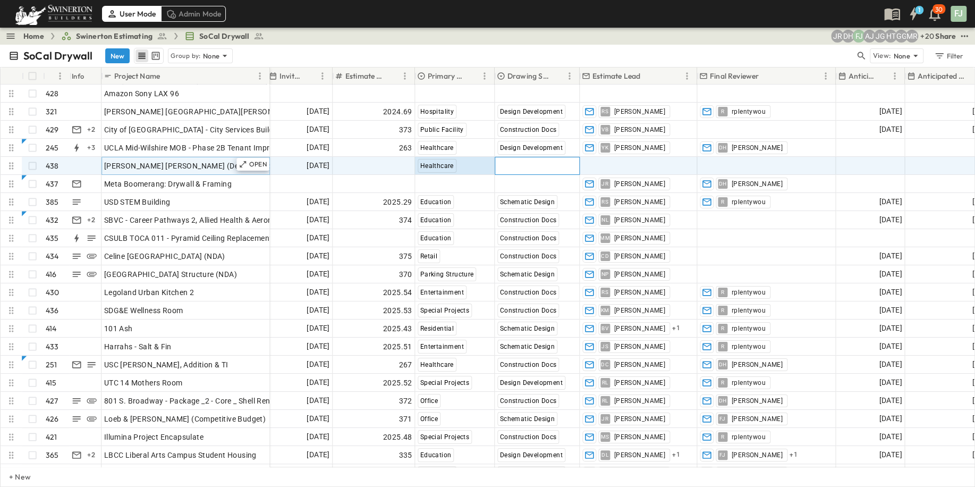
click at [541, 157] on div "Select Status" at bounding box center [537, 165] width 84 height 17
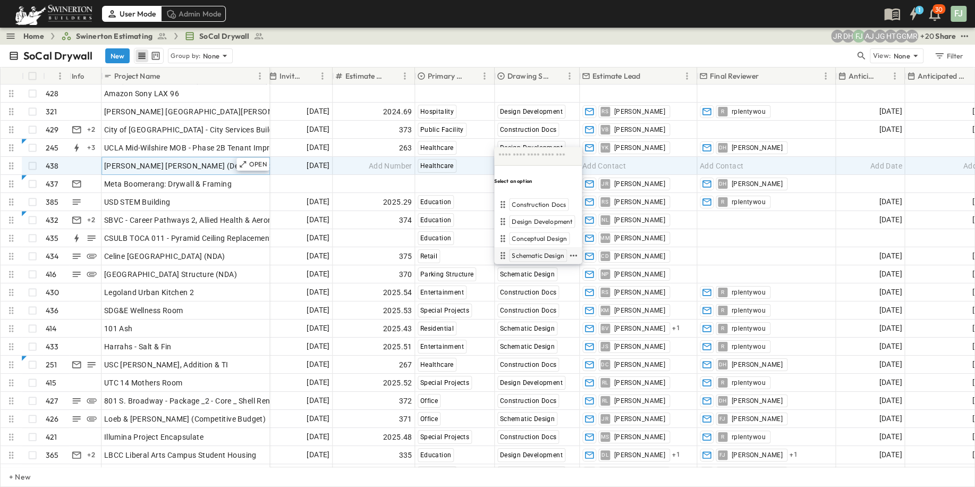
click at [549, 249] on div "Schematic Design" at bounding box center [531, 255] width 71 height 13
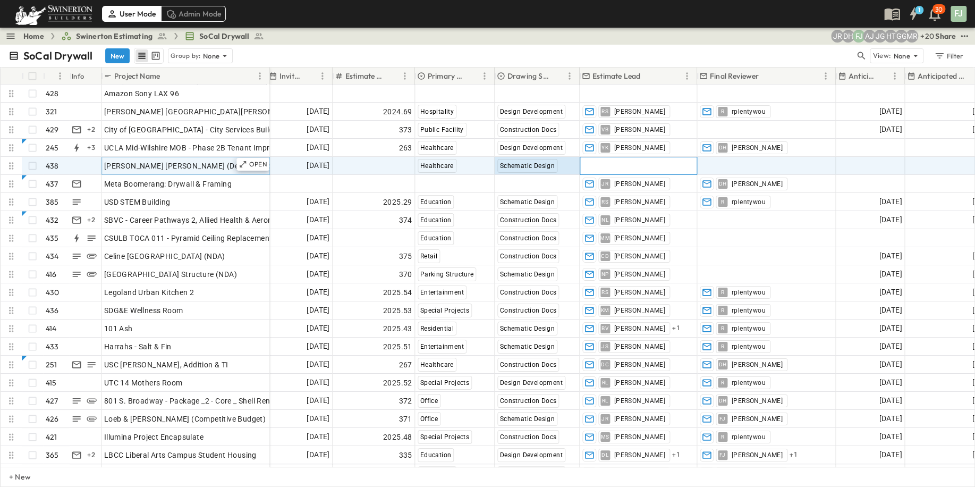
click at [653, 157] on div "Add Contact" at bounding box center [638, 165] width 116 height 17
click at [653, 155] on input "text" at bounding box center [623, 156] width 79 height 13
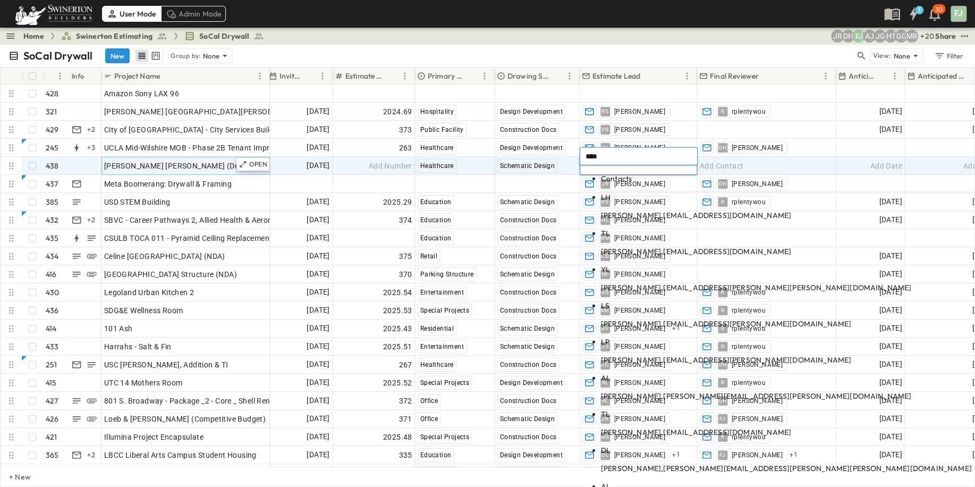
type input "***"
click at [666, 210] on span "[EMAIL_ADDRESS][DOMAIN_NAME]" at bounding box center [727, 215] width 128 height 10
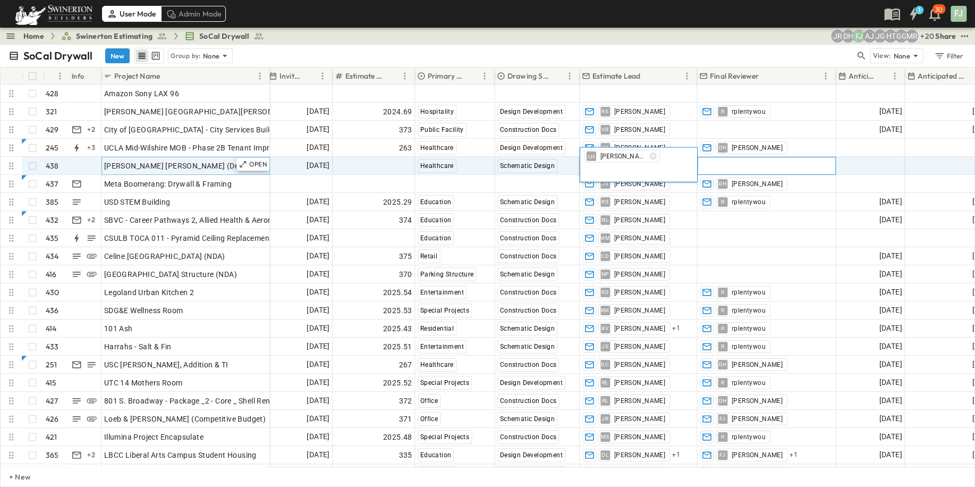
click at [763, 157] on div "Add Contact" at bounding box center [767, 165] width 138 height 17
click at [762, 154] on input "text" at bounding box center [741, 156] width 79 height 13
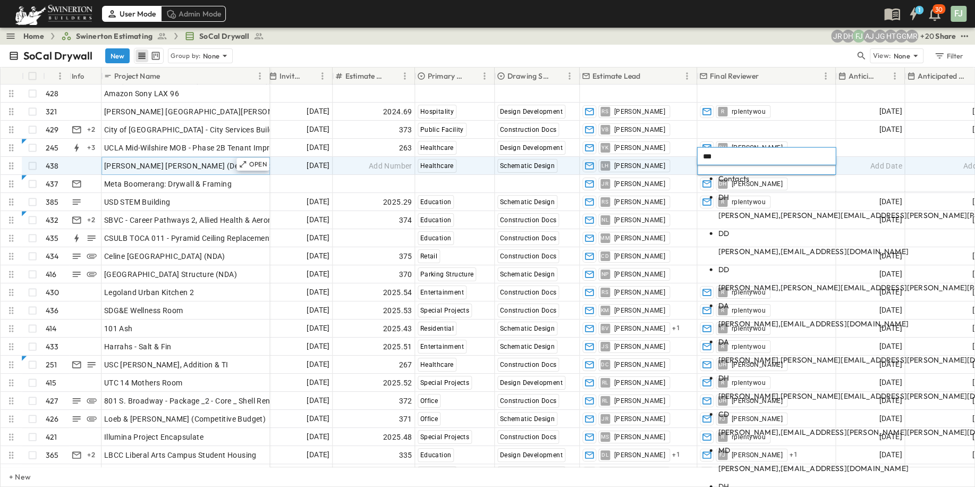
type input "***"
click at [757, 210] on p "[PERSON_NAME], [PERSON_NAME][EMAIL_ADDRESS][PERSON_NAME][PERSON_NAME][DOMAIN_NA…" at bounding box center [903, 215] width 371 height 11
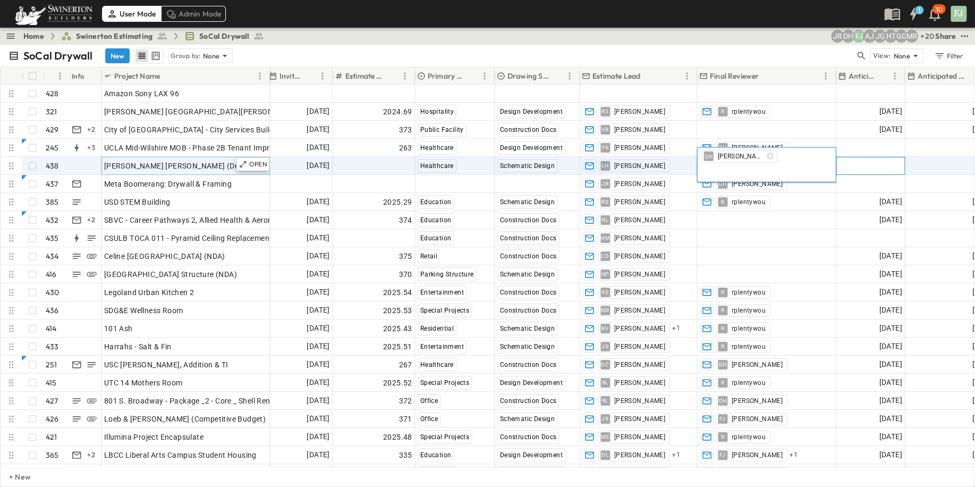
click at [882, 160] on span "Add Date" at bounding box center [886, 165] width 32 height 11
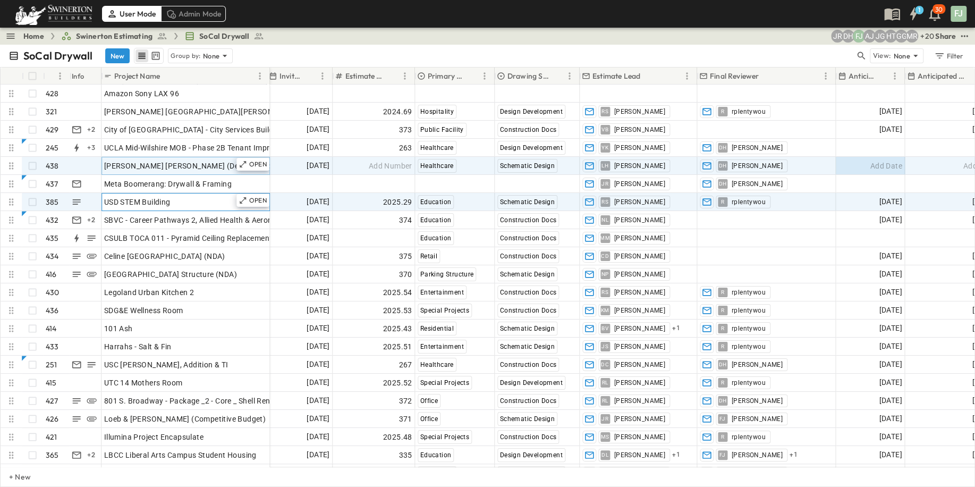
click at [211, 194] on div "USD STEM Building" at bounding box center [185, 201] width 163 height 15
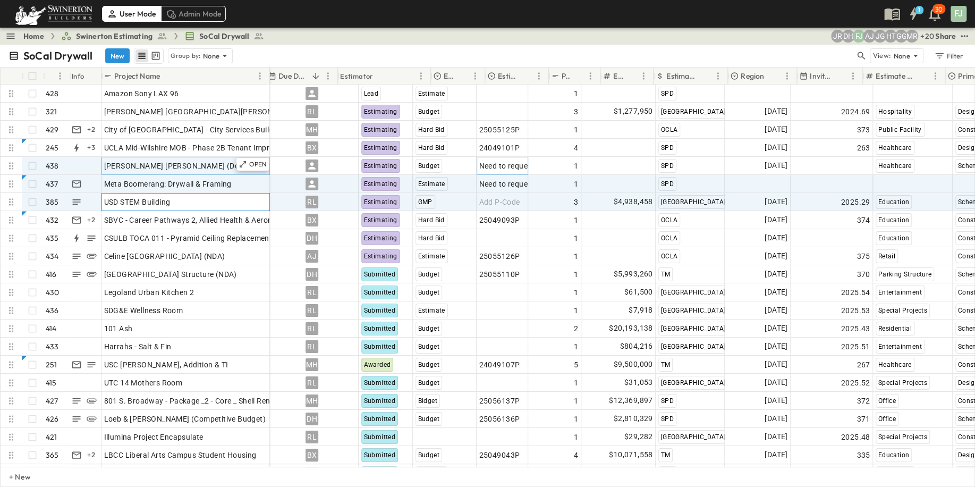
scroll to position [0, 0]
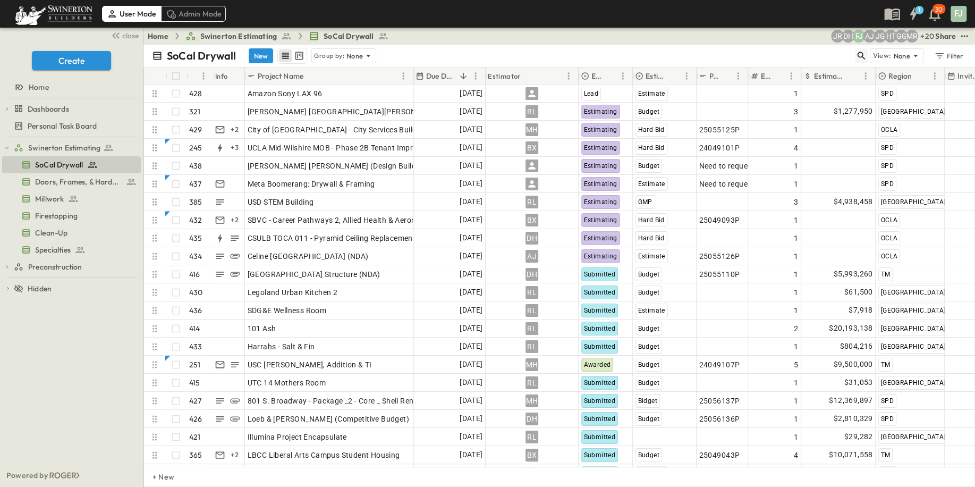
click at [867, 50] on icon "button" at bounding box center [861, 55] width 11 height 11
click at [839, 50] on input "text" at bounding box center [805, 55] width 74 height 15
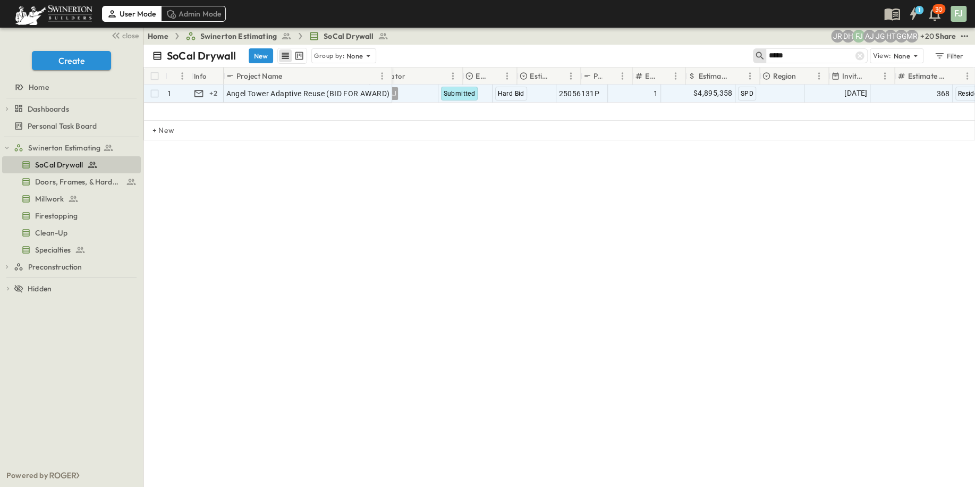
scroll to position [0, 123]
type input "*****"
click at [369, 88] on icon at bounding box center [365, 92] width 9 height 9
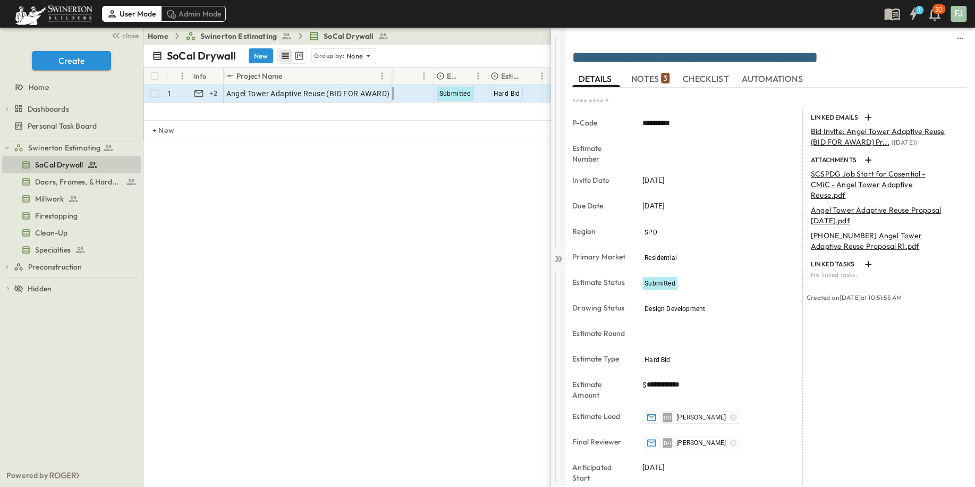
click at [561, 253] on icon at bounding box center [558, 258] width 11 height 11
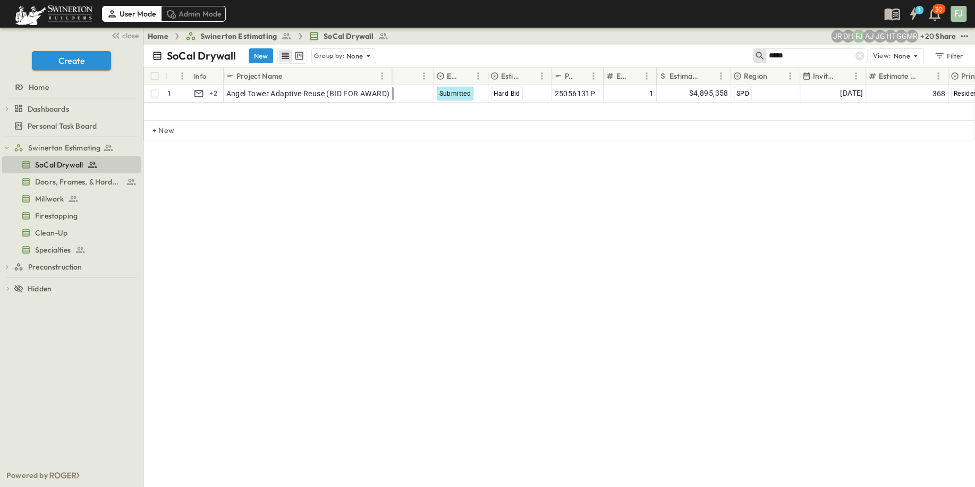
click at [515, 230] on div "SoCal Drywall New Group by: None ***** View: None Filter # Info Project Name Du…" at bounding box center [558, 266] width 831 height 442
click at [864, 52] on icon at bounding box center [859, 56] width 9 height 9
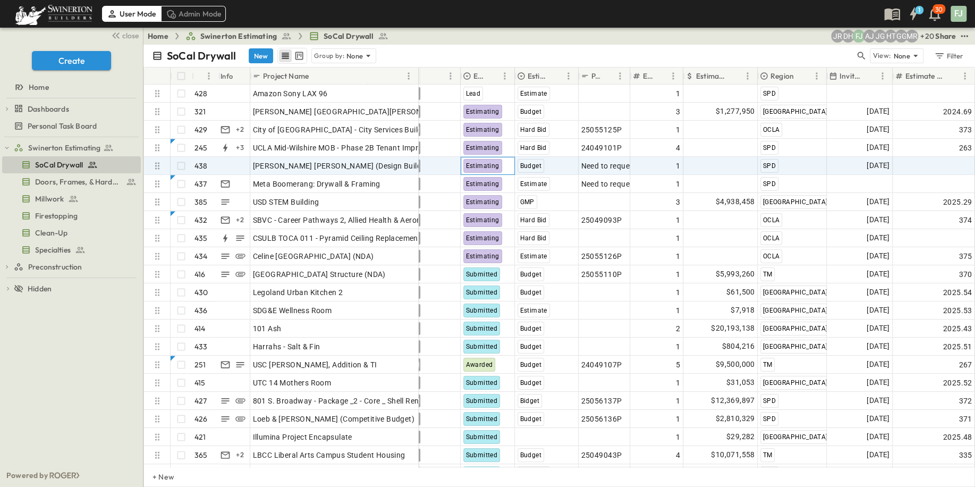
click at [505, 158] on div "Estimating" at bounding box center [487, 165] width 53 height 17
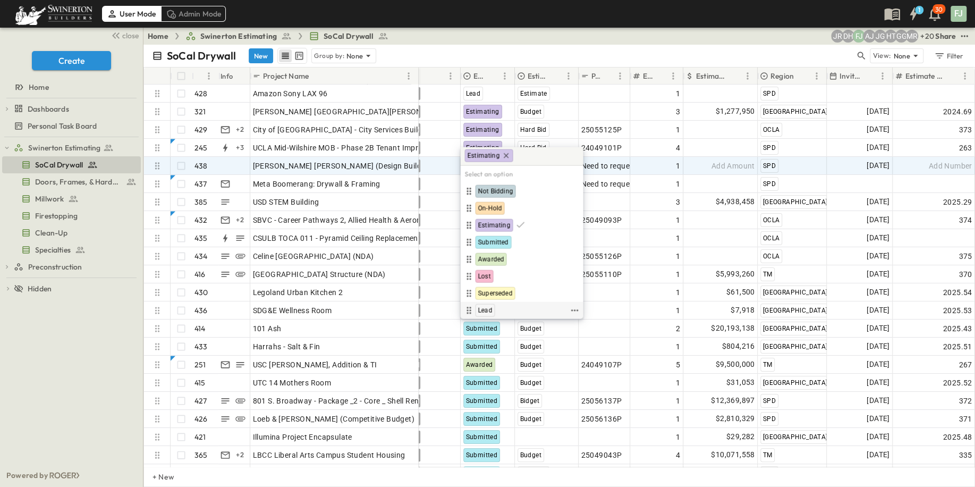
click at [495, 304] on div "Lead" at bounding box center [515, 310] width 106 height 13
